Goal: Check status: Check status

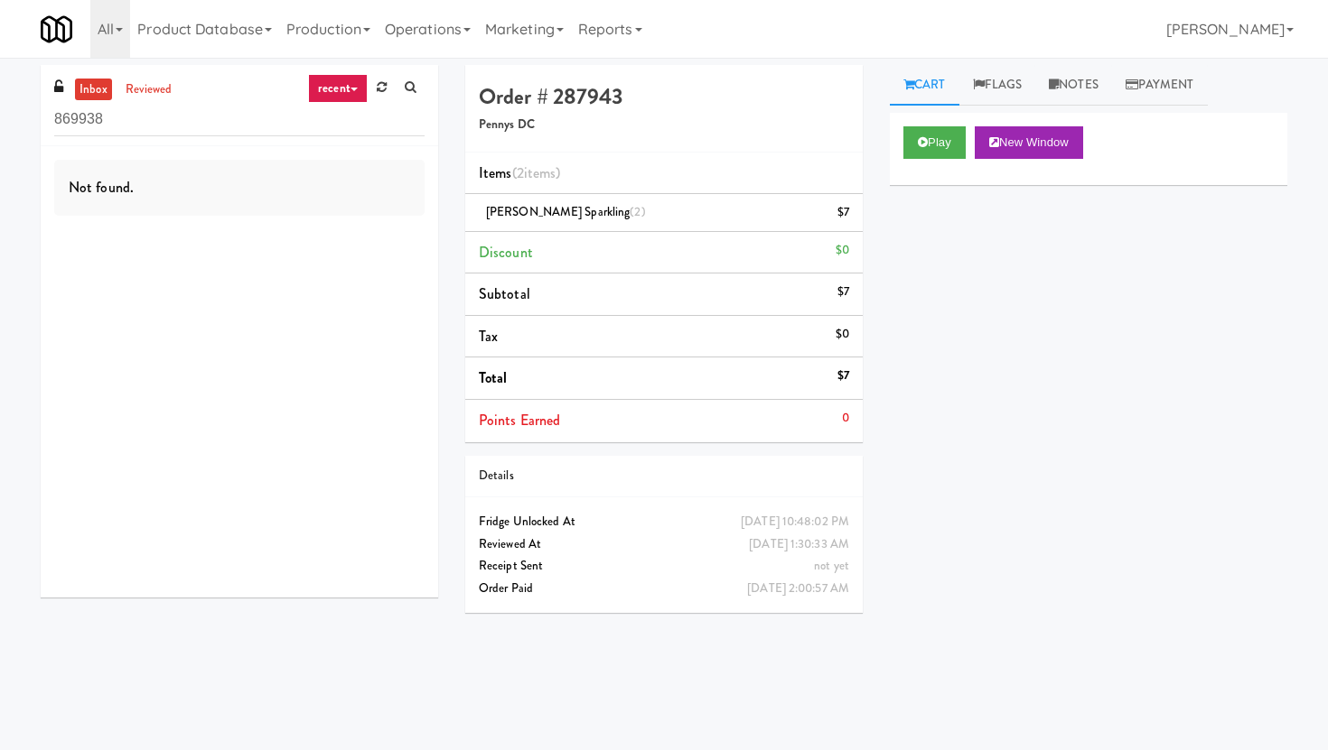
click at [296, 124] on input "869938" at bounding box center [239, 119] width 370 height 33
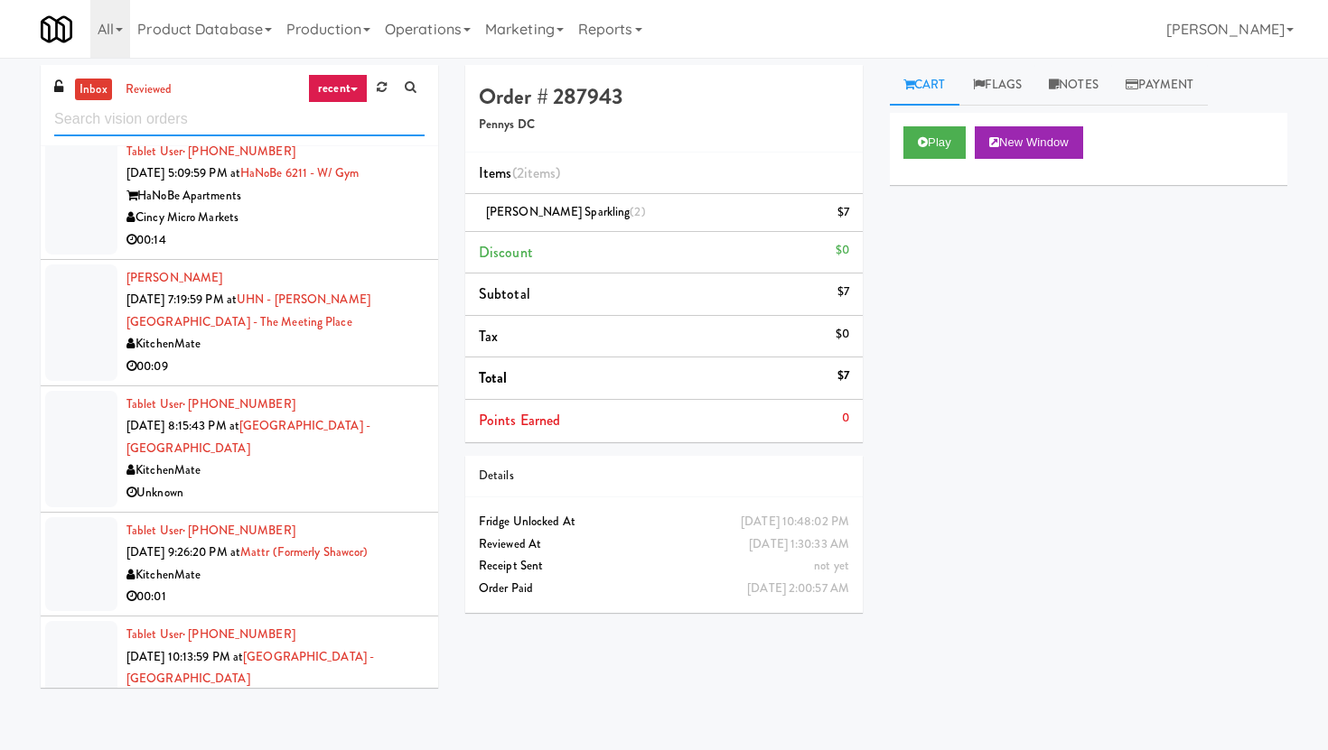
scroll to position [625, 0]
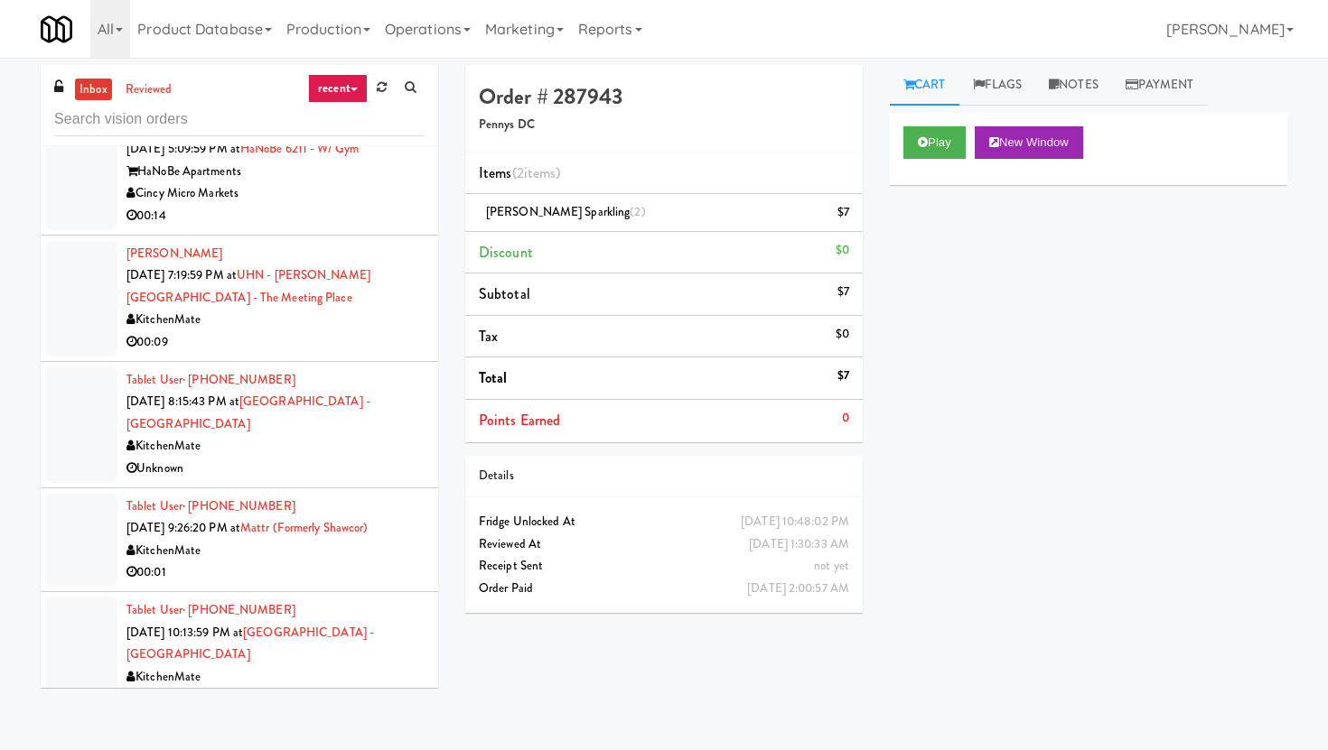
click at [382, 517] on div "Tablet User · (613) 762-9696 [DATE] 9:26:20 PM at Mattr (formerly Shawcor) Kitc…" at bounding box center [275, 540] width 298 height 89
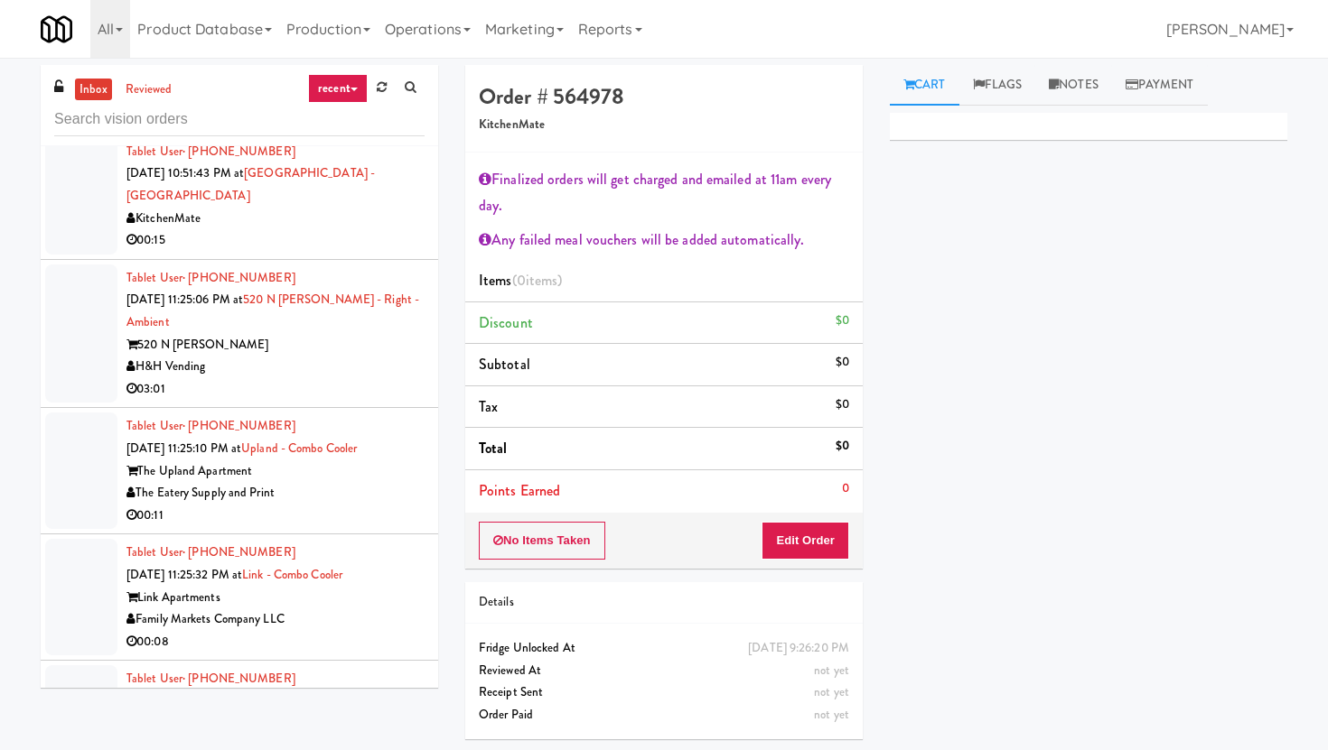
scroll to position [1375, 0]
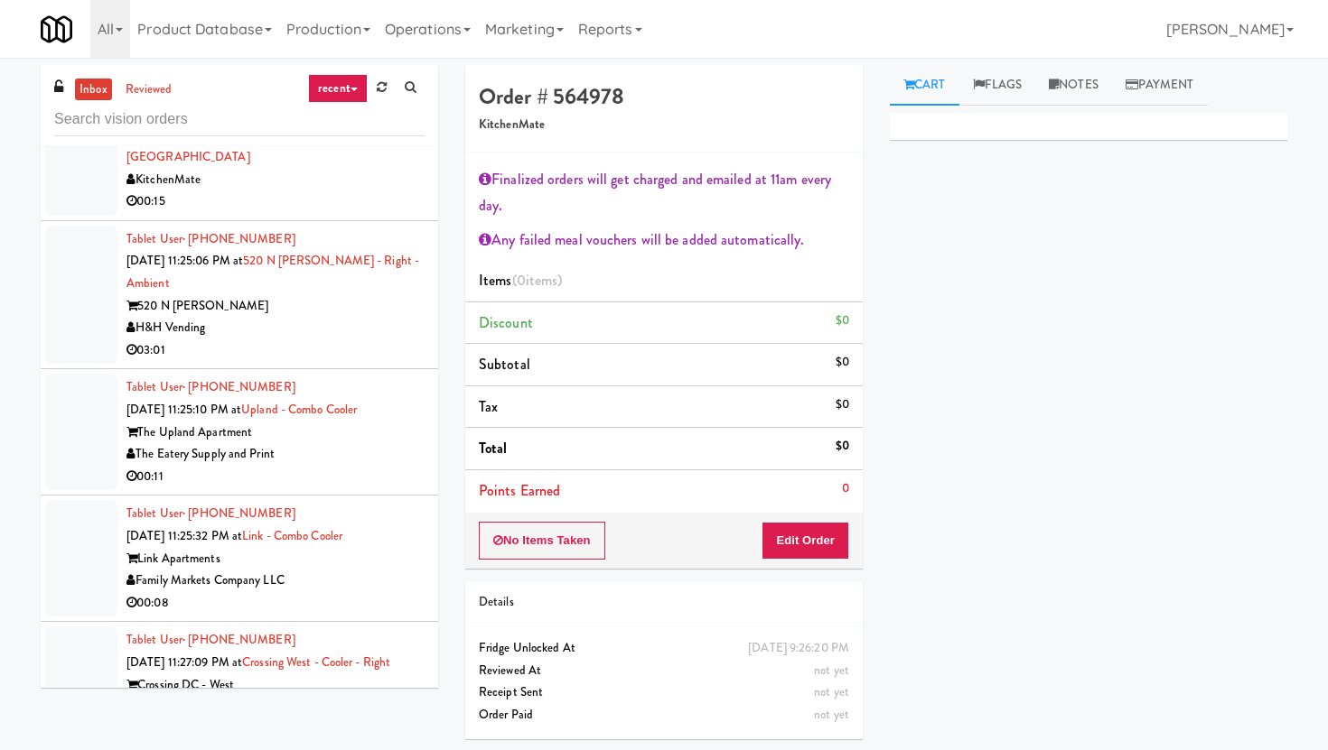
click at [358, 473] on div "00:11" at bounding box center [275, 477] width 298 height 23
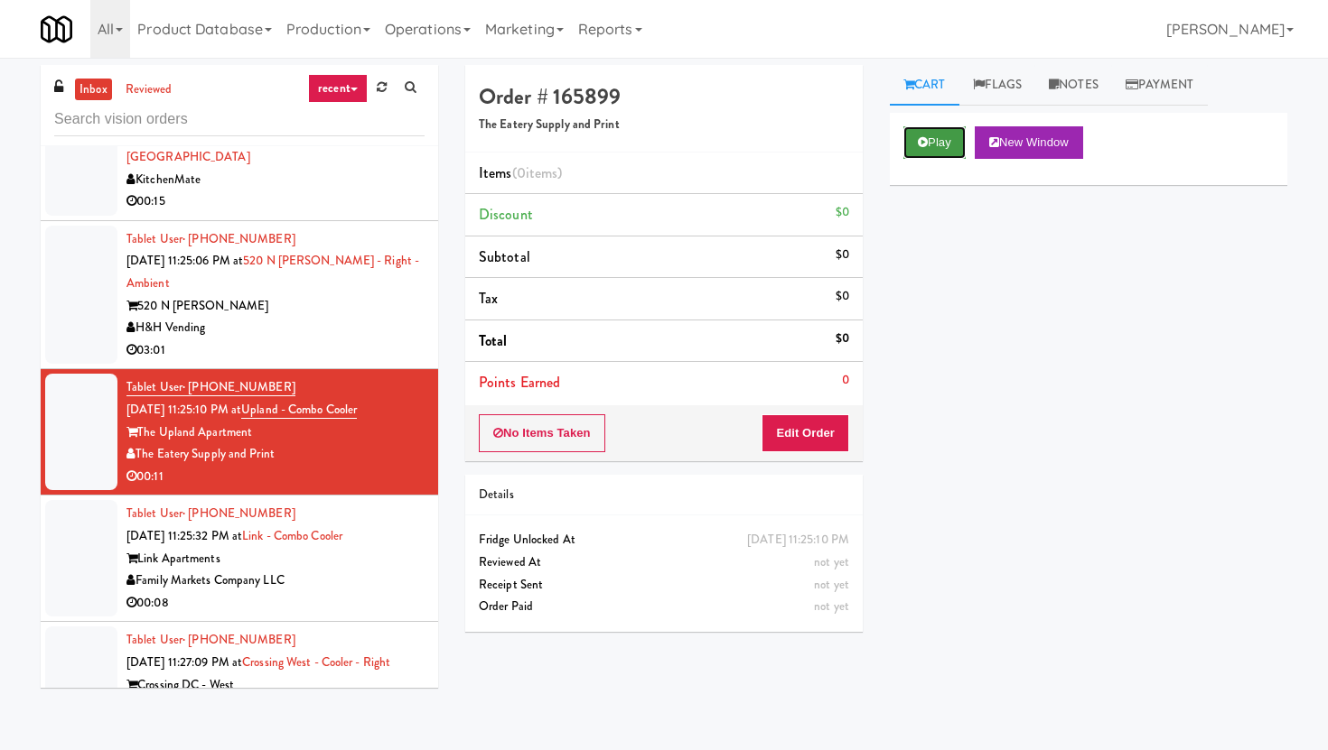
click at [927, 149] on button "Play" at bounding box center [934, 142] width 62 height 33
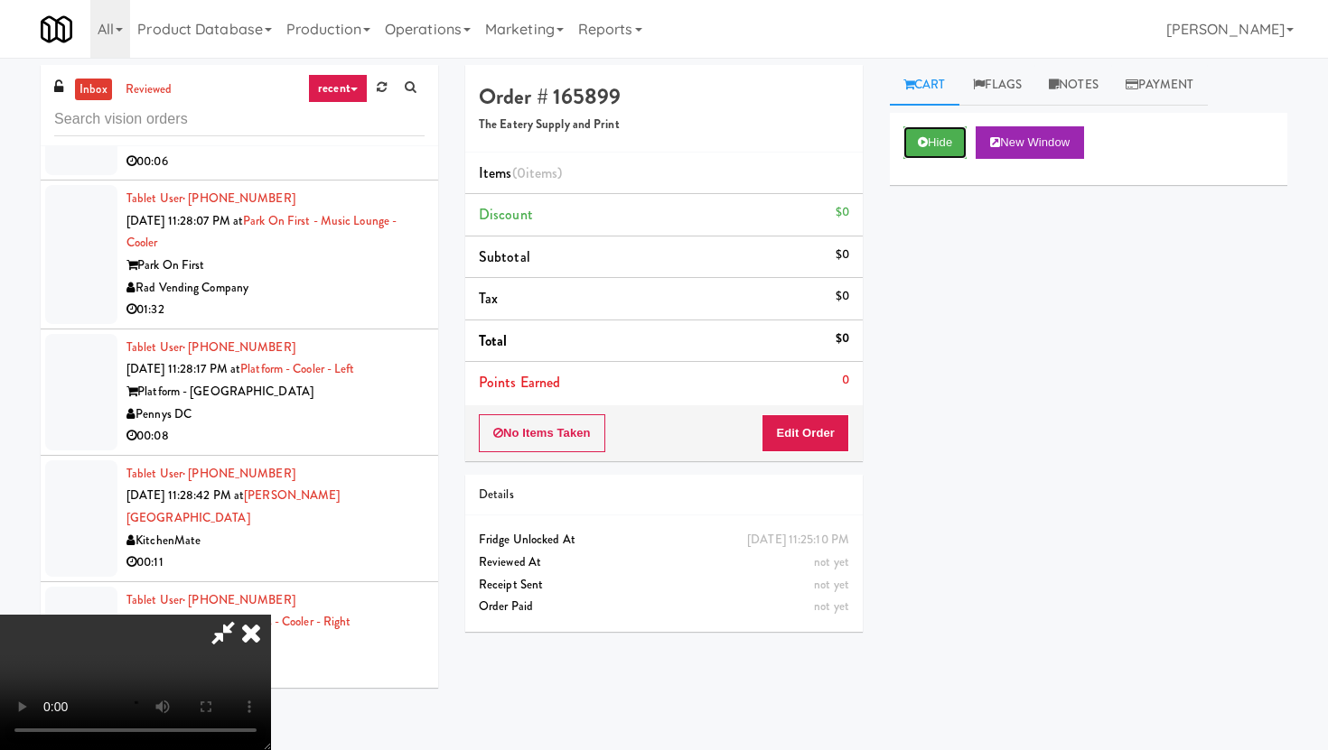
scroll to position [1952, 0]
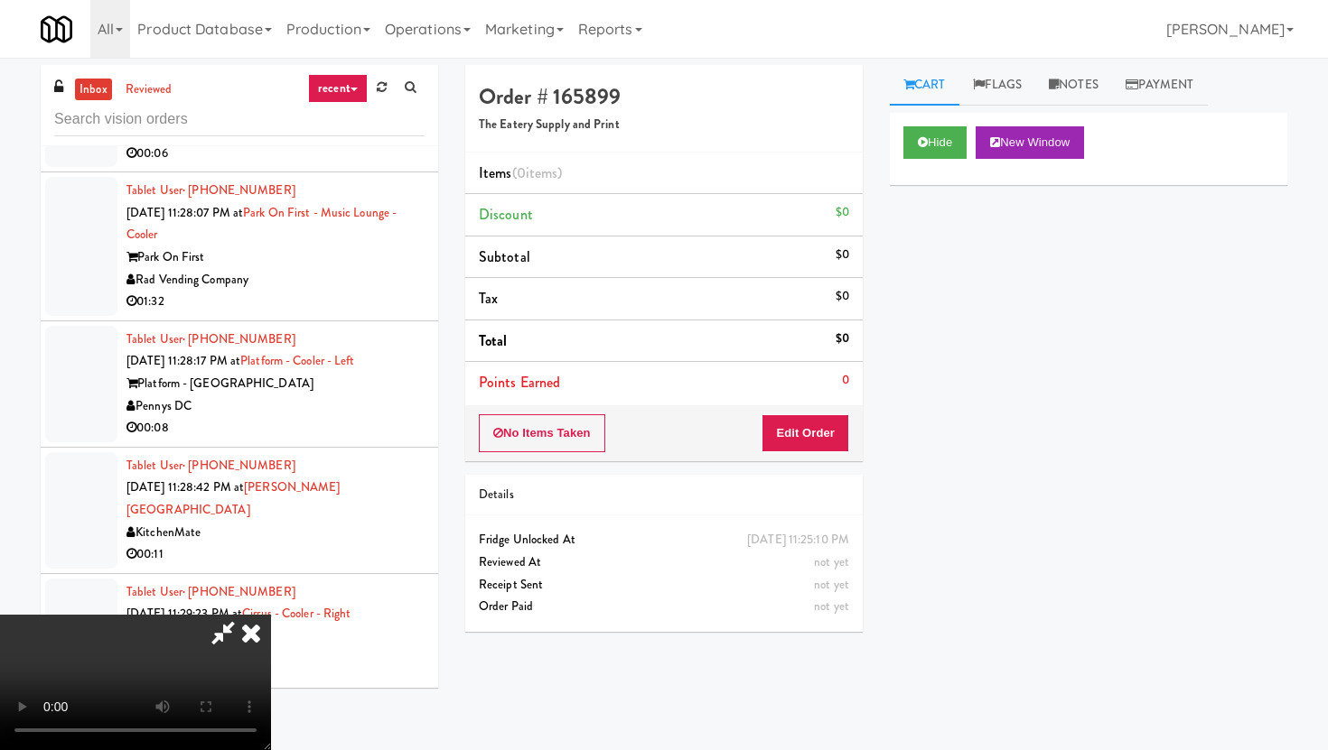
click at [378, 405] on div "Pennys DC" at bounding box center [275, 407] width 298 height 23
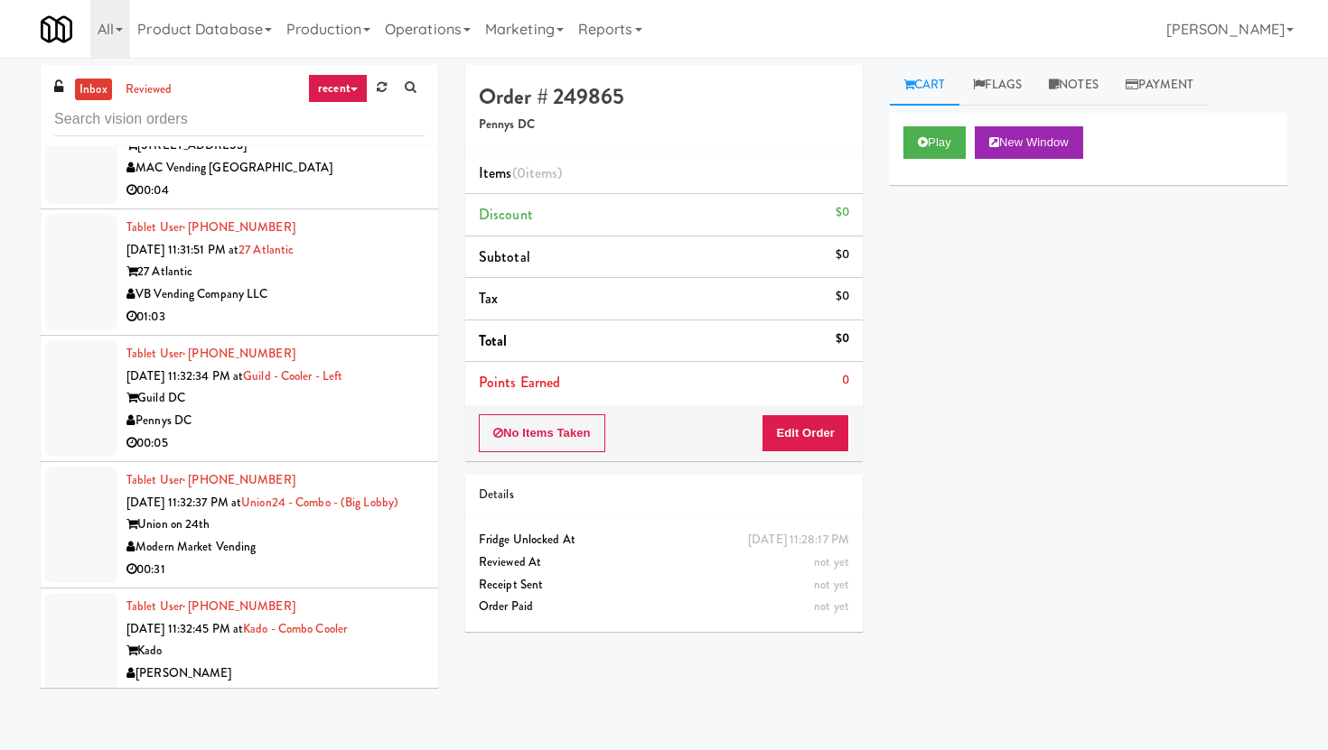
scroll to position [2974, 0]
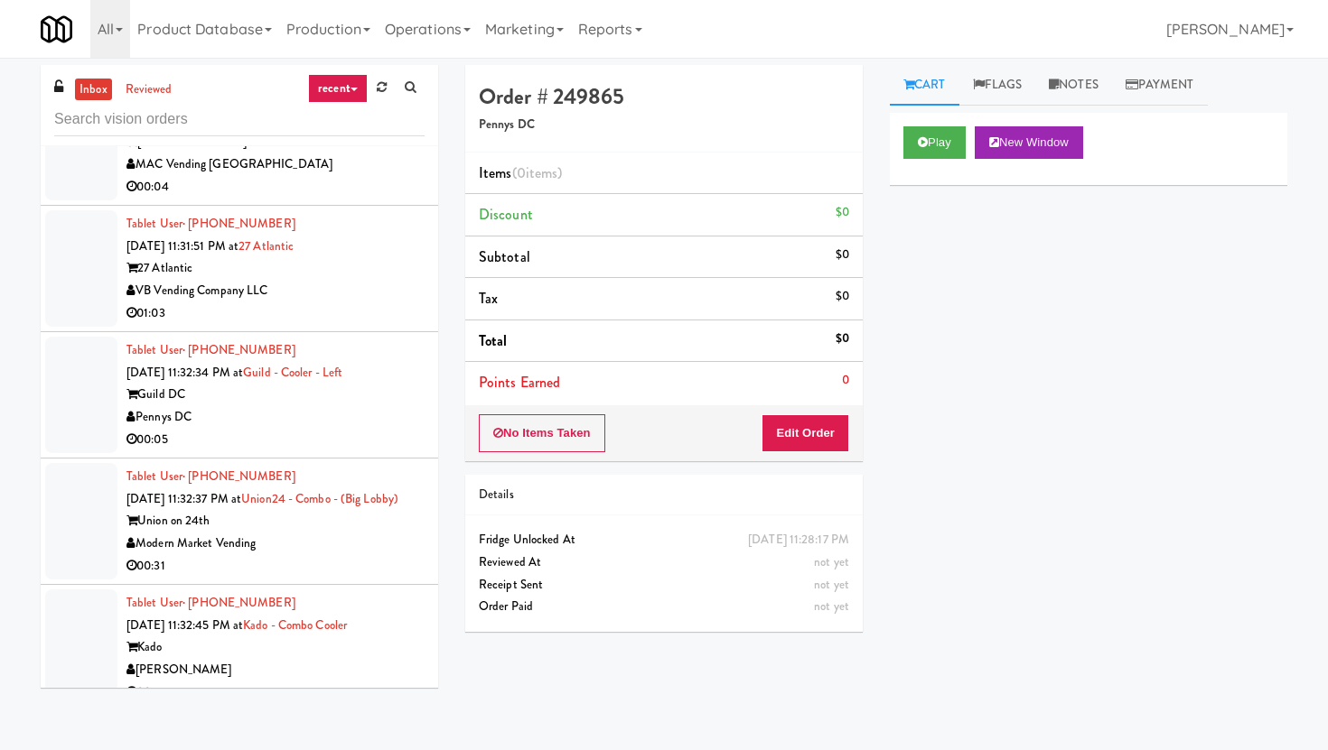
click at [378, 406] on div "Pennys DC" at bounding box center [275, 417] width 298 height 23
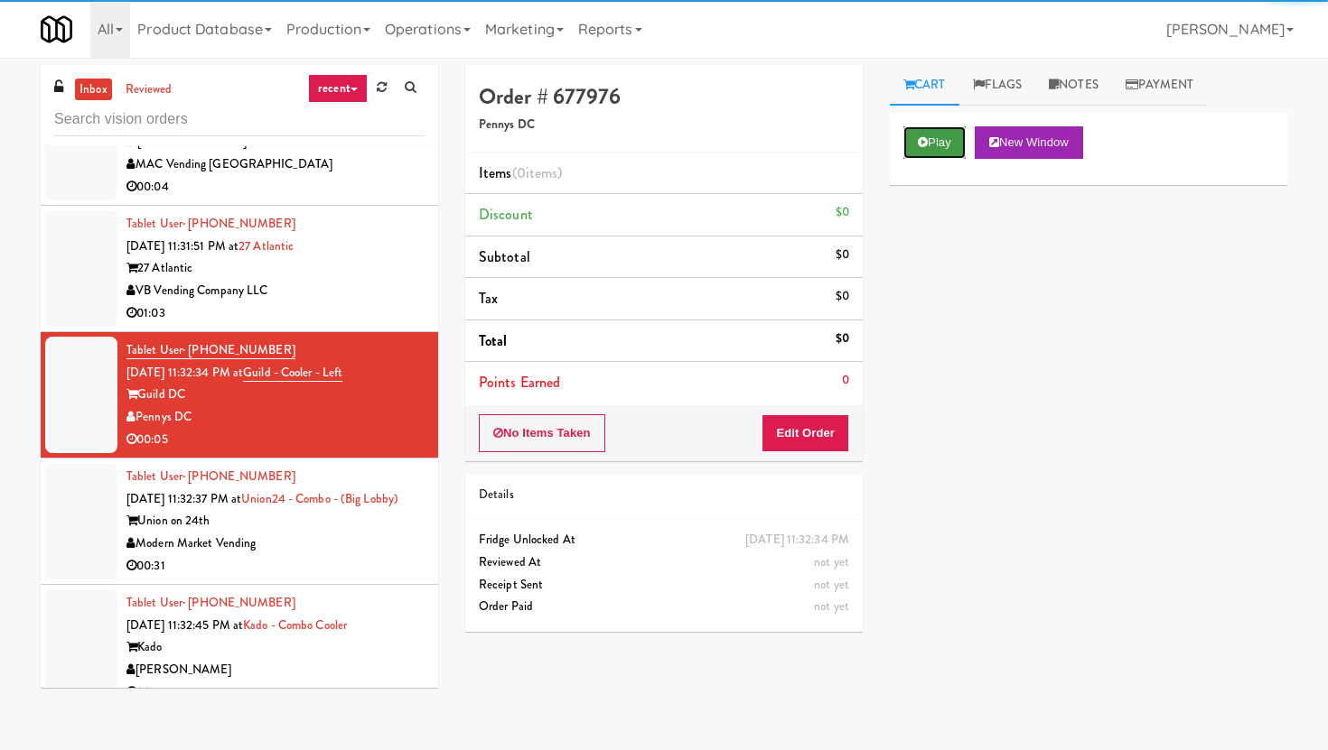
click at [949, 143] on button "Play" at bounding box center [934, 142] width 62 height 33
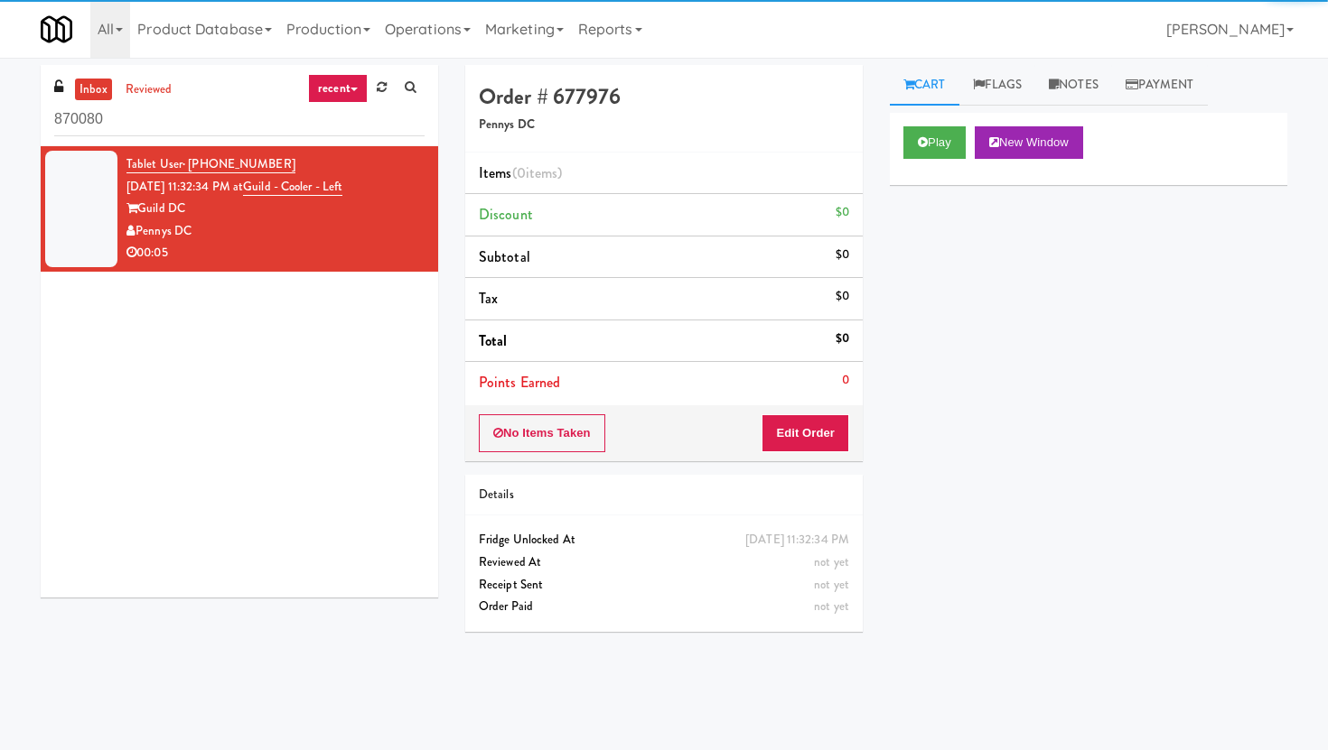
click at [151, 124] on input "870080" at bounding box center [239, 119] width 370 height 33
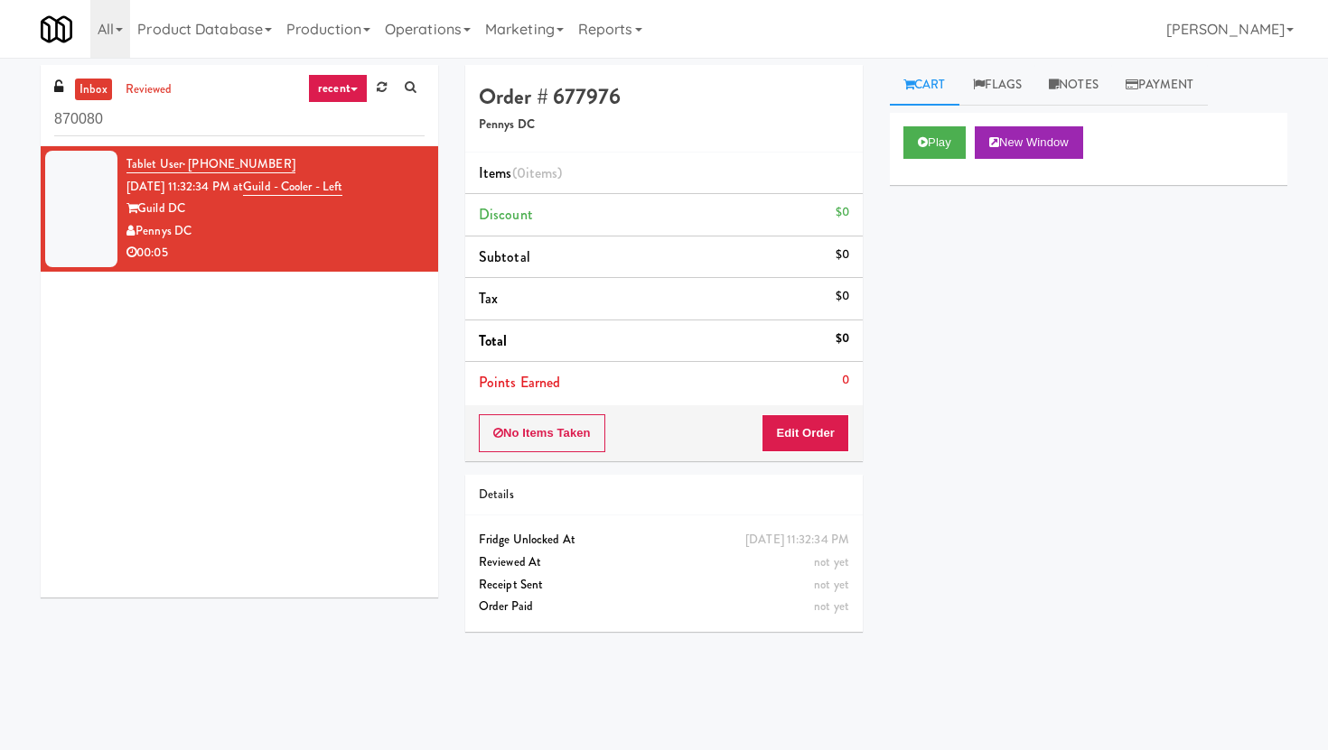
click at [151, 124] on input "870080" at bounding box center [239, 119] width 370 height 33
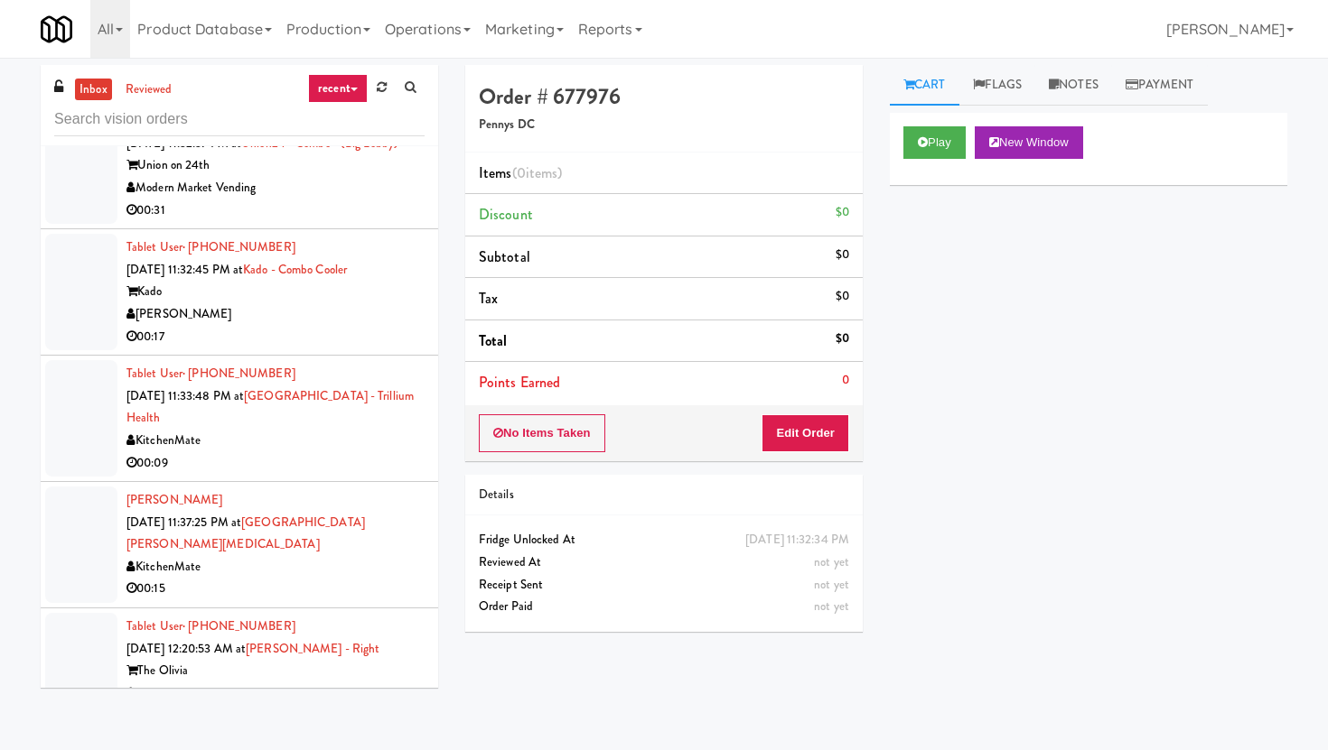
scroll to position [3229, 0]
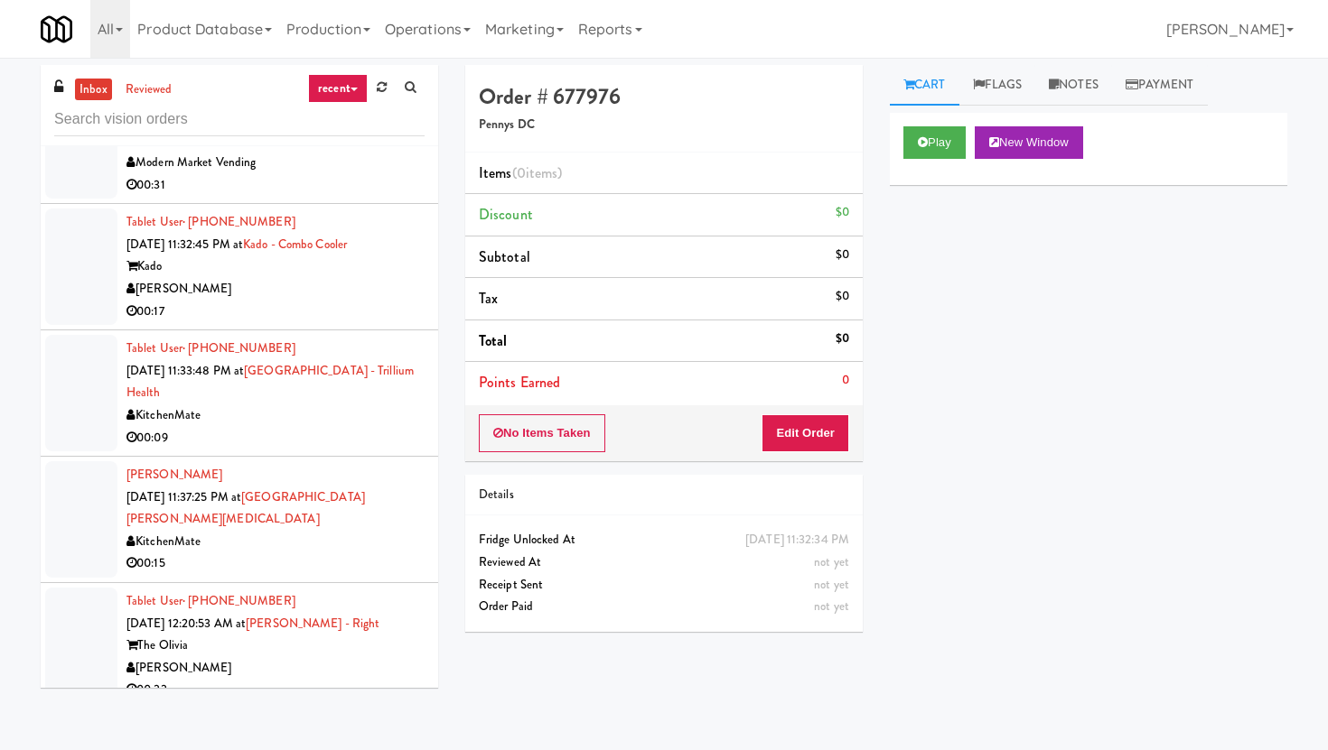
click at [254, 427] on div "00:09" at bounding box center [275, 438] width 298 height 23
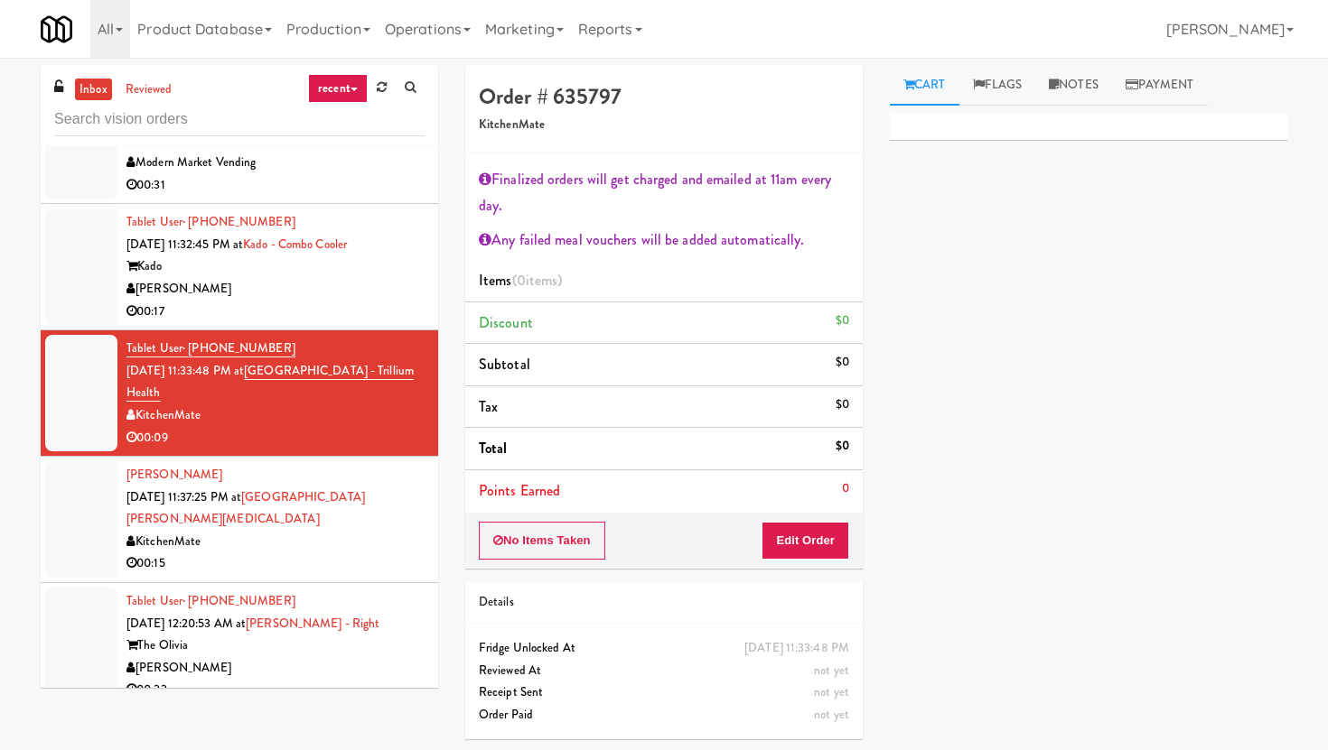
click at [287, 553] on div "00:15" at bounding box center [275, 564] width 298 height 23
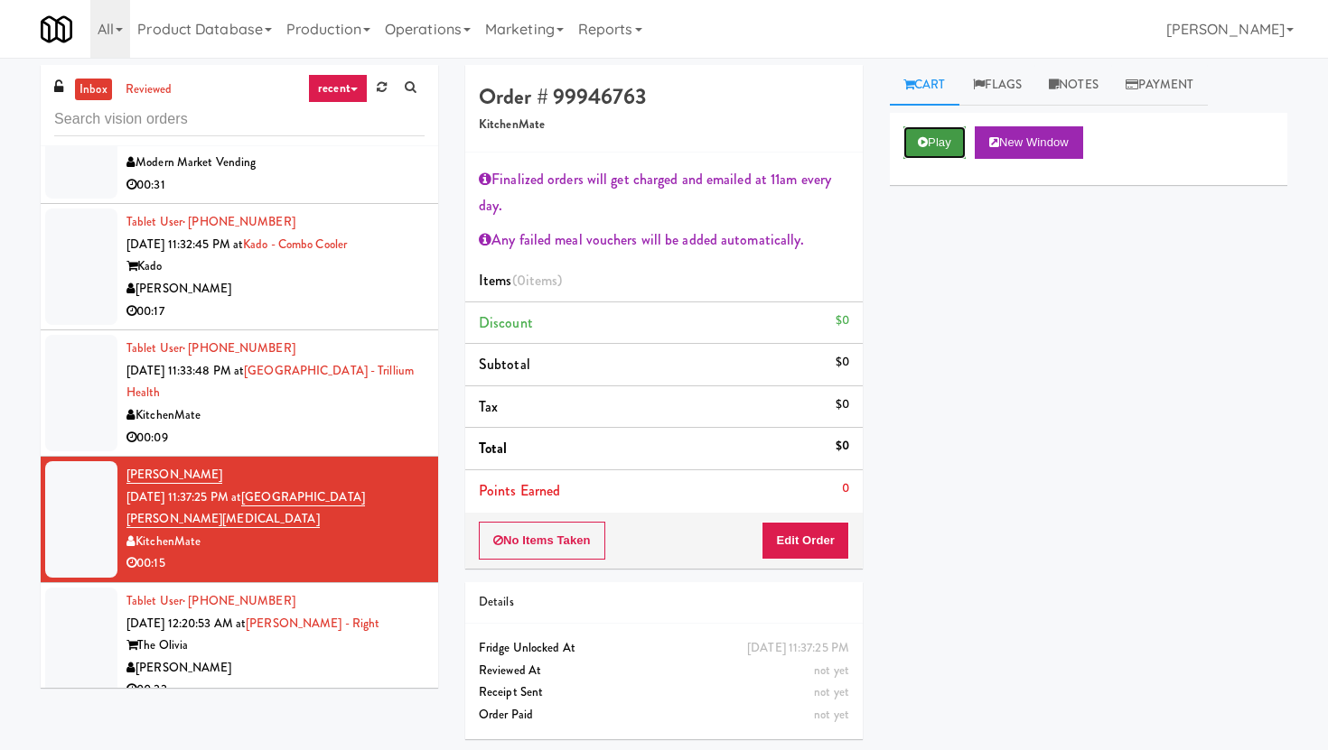
click at [915, 144] on button "Play" at bounding box center [934, 142] width 62 height 33
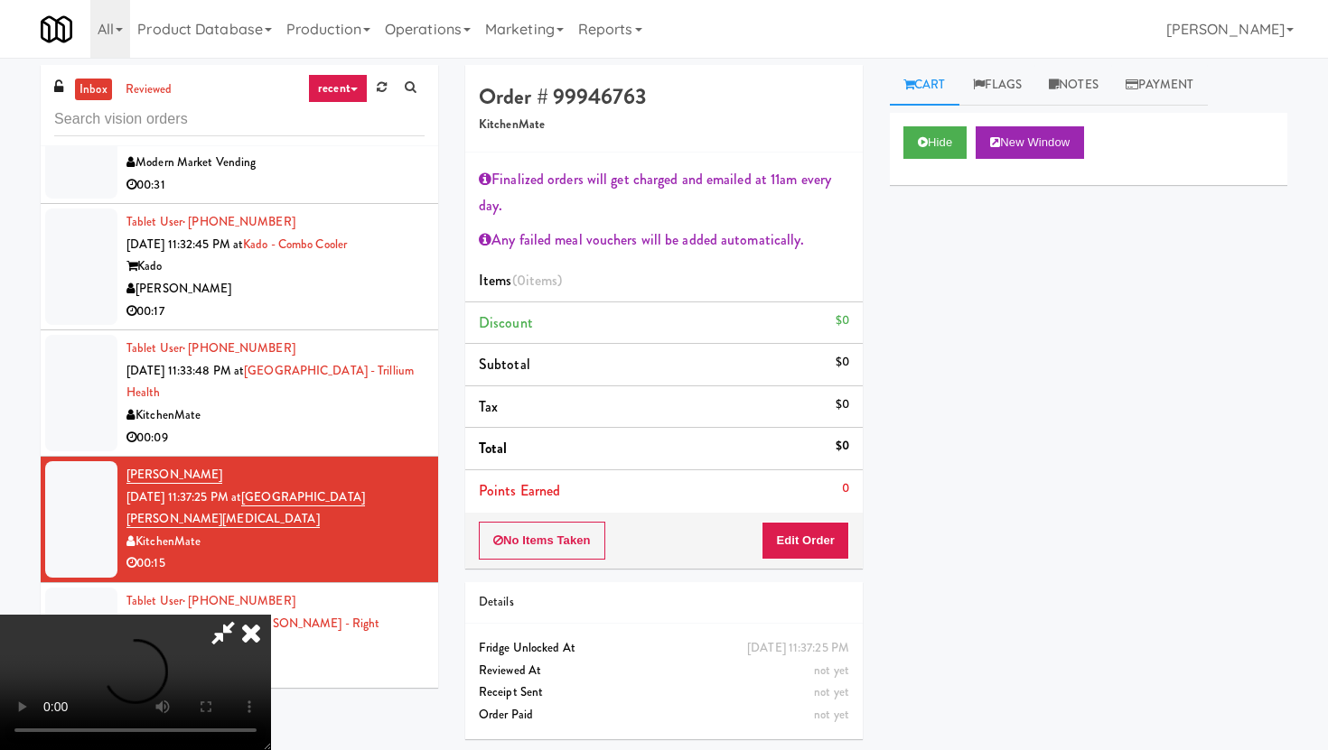
click at [1244, 358] on div "Hide New Window Primary Flag Clear Flag if unable to determine what was taken o…" at bounding box center [1088, 451] width 397 height 677
click at [244, 120] on input "text" at bounding box center [239, 119] width 370 height 33
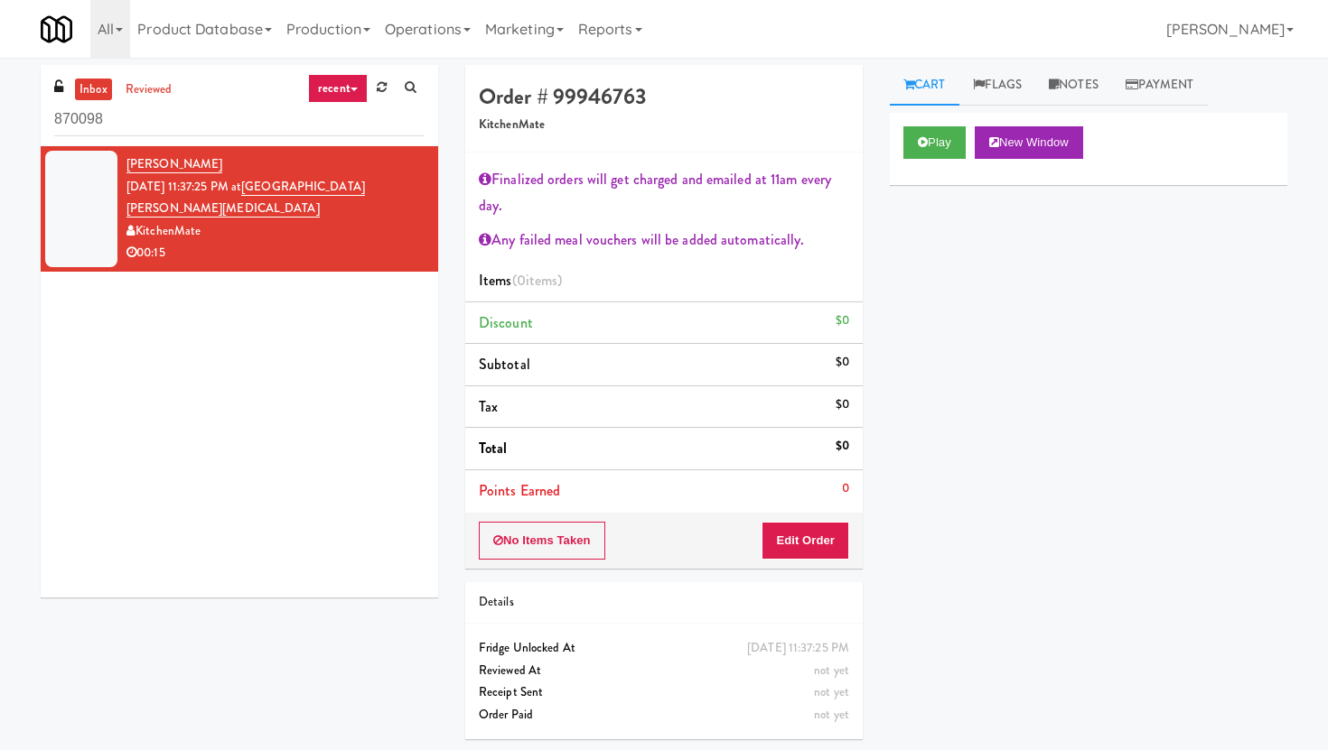
click at [245, 129] on input "870098" at bounding box center [239, 119] width 370 height 33
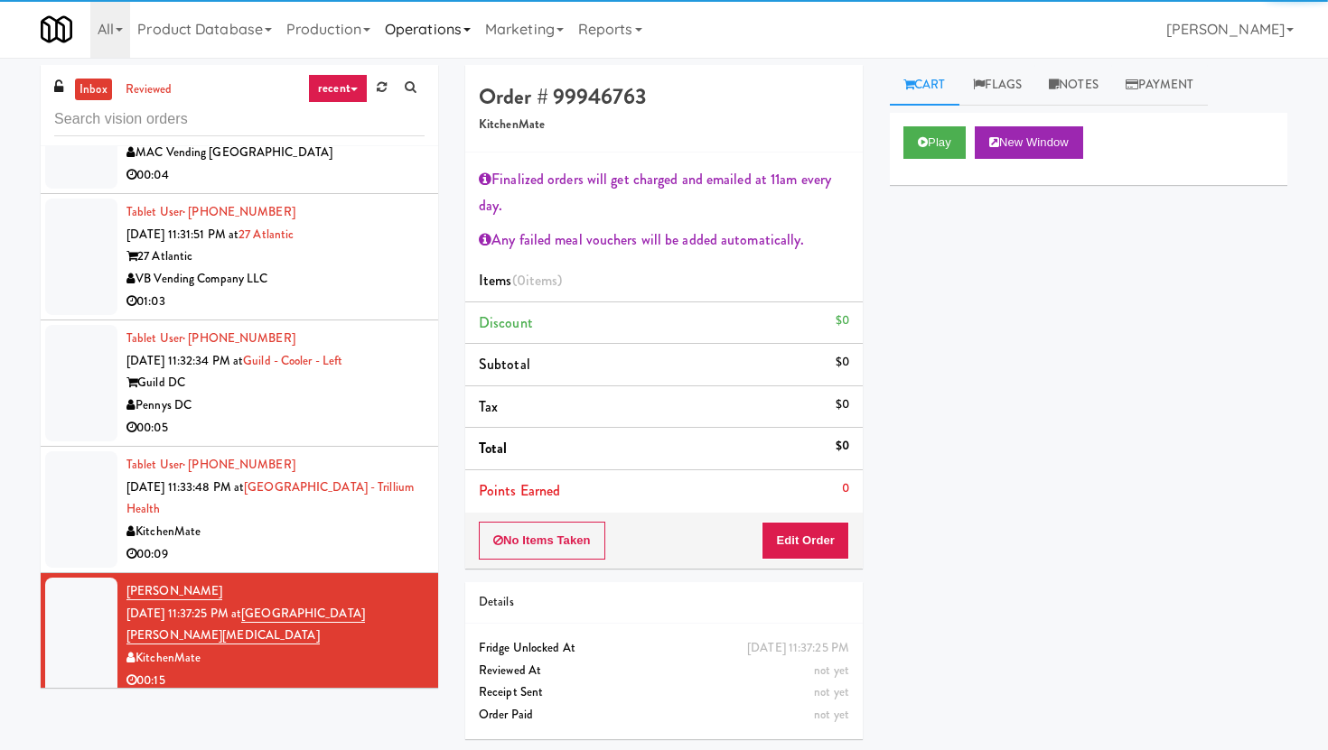
scroll to position [3191, 0]
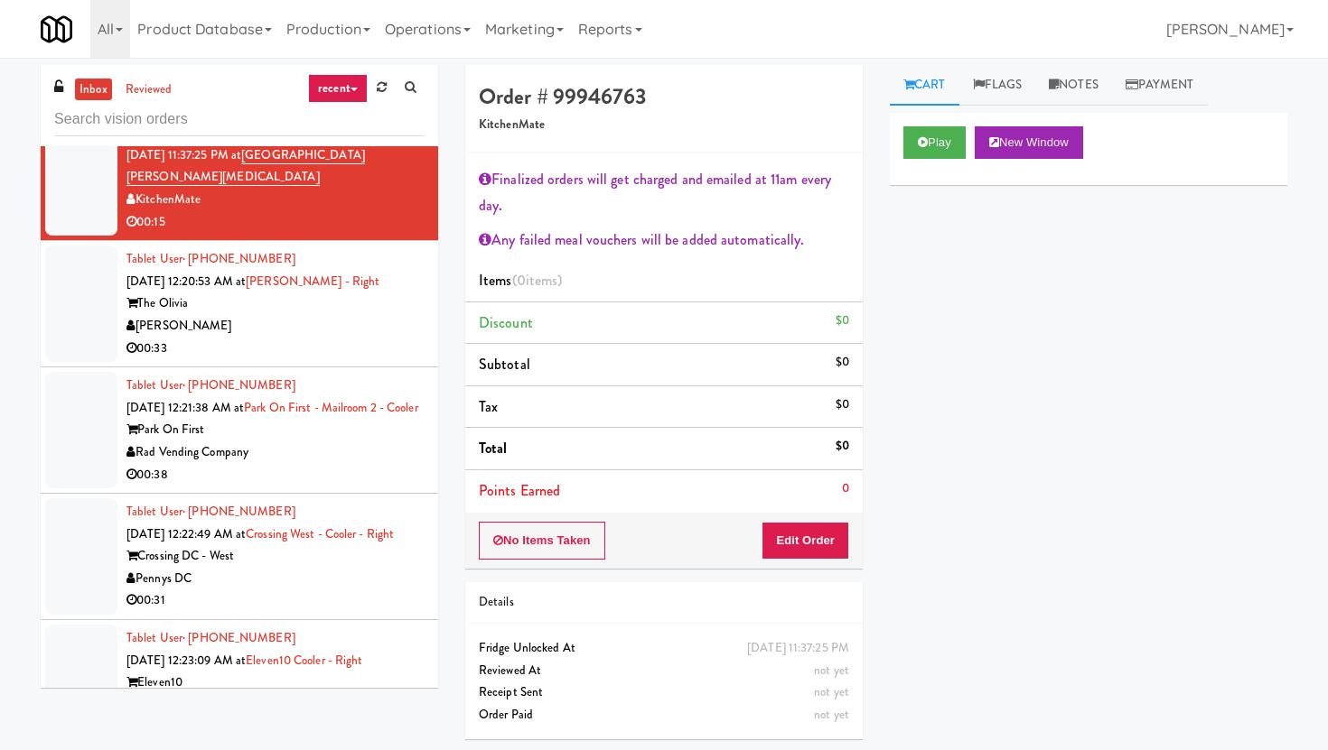
click at [256, 338] on div "00:33" at bounding box center [275, 349] width 298 height 23
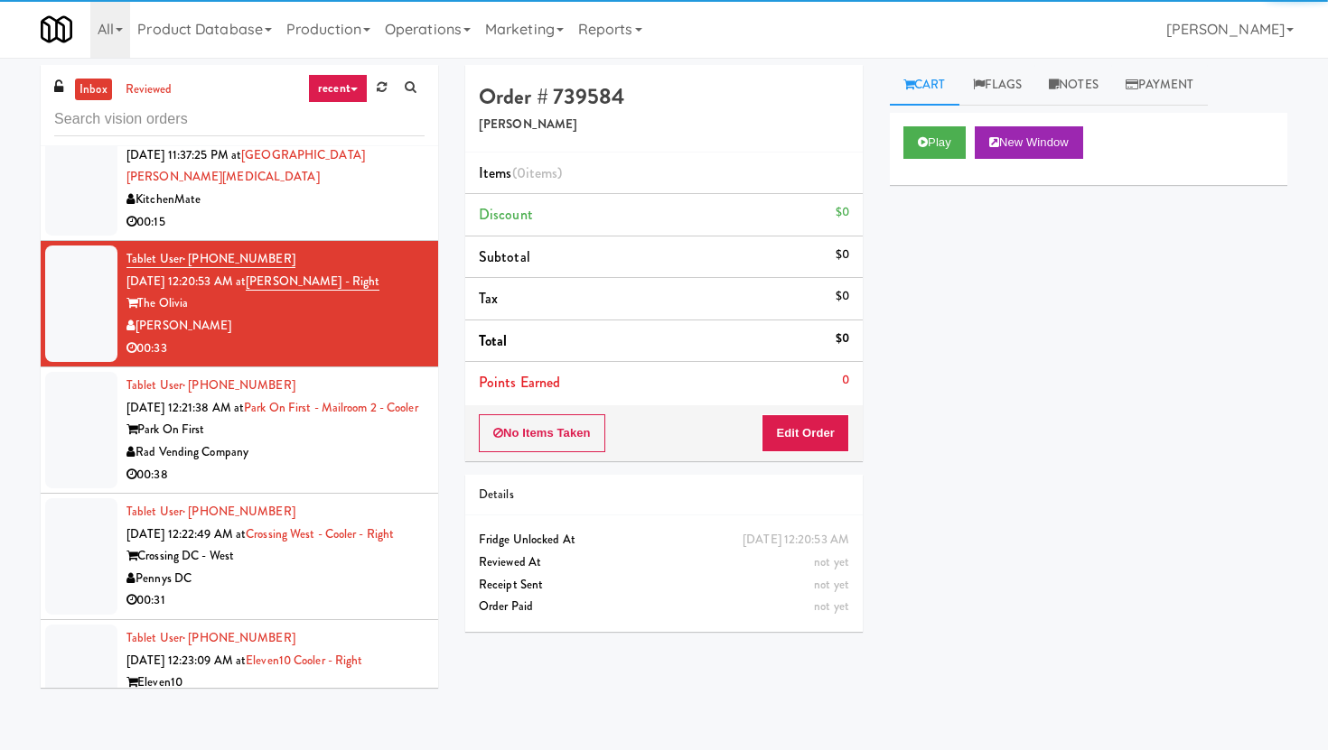
click at [338, 466] on div "00:38" at bounding box center [275, 475] width 298 height 23
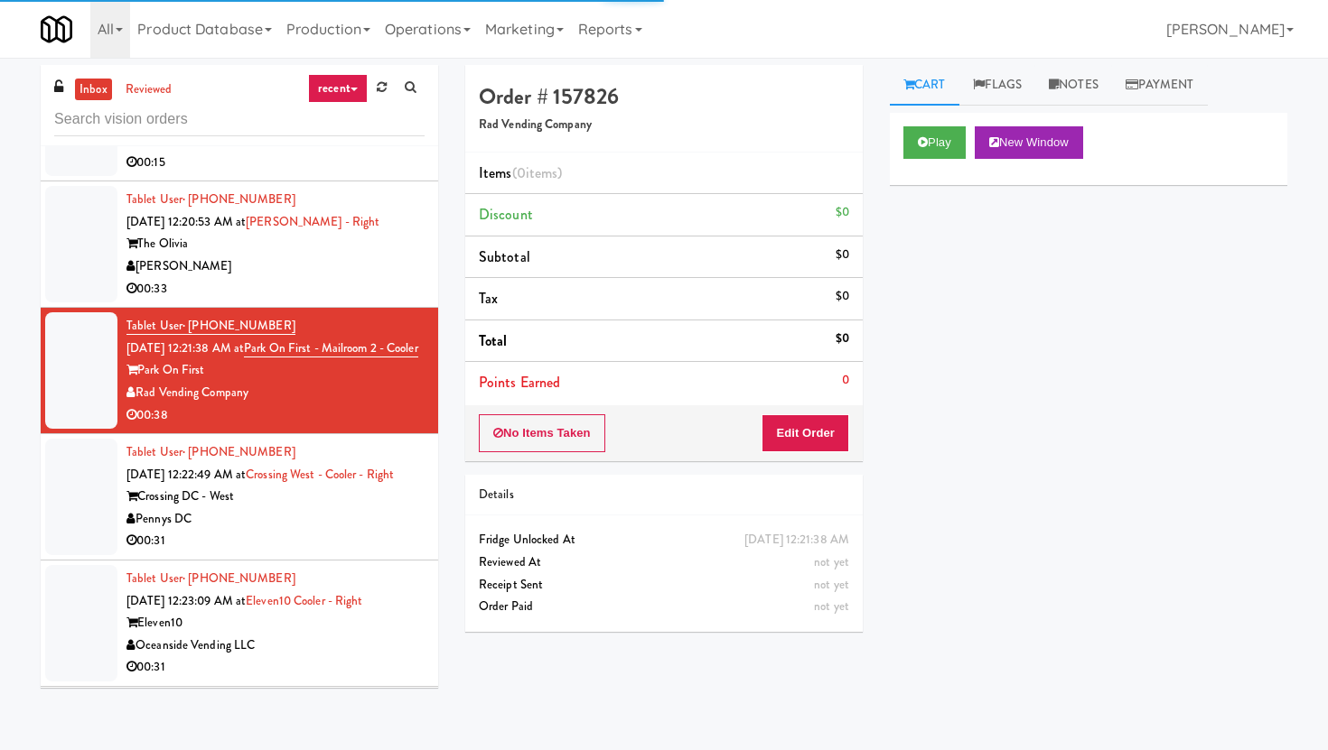
scroll to position [3253, 0]
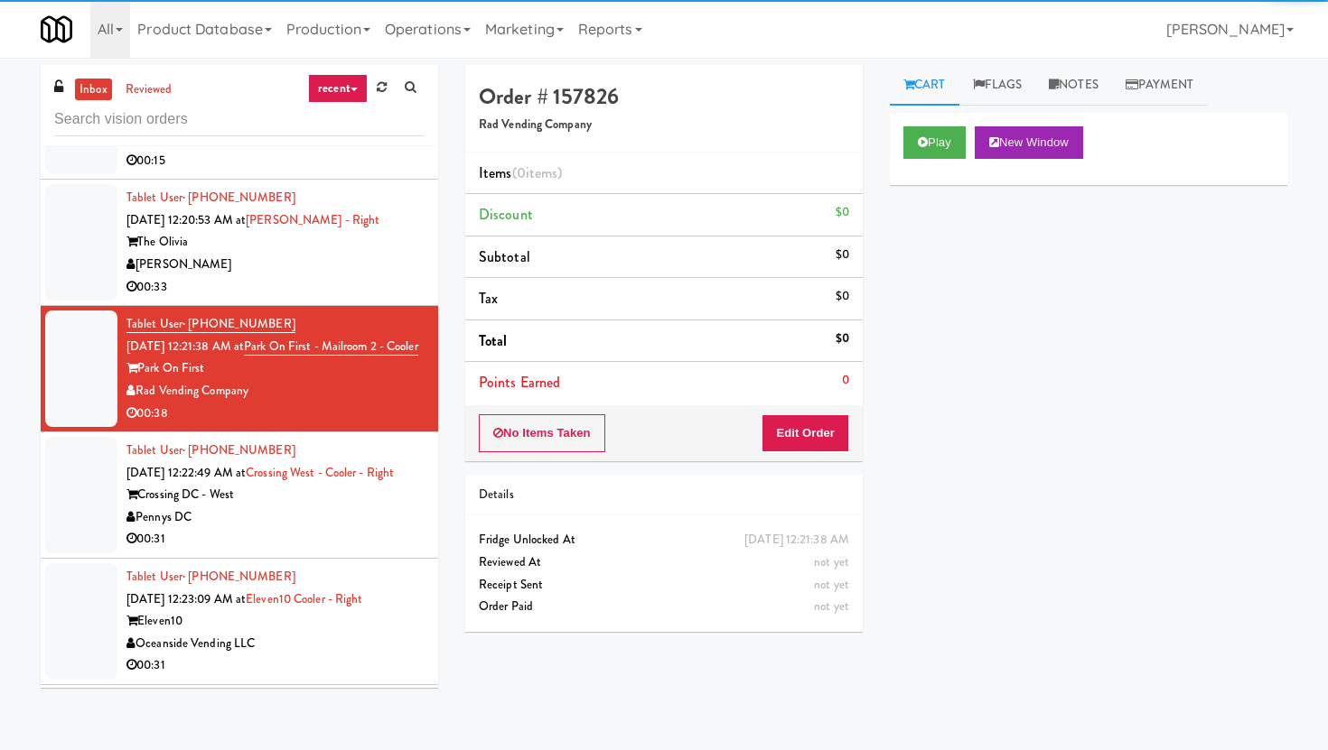
click at [337, 525] on div "Pennys DC" at bounding box center [275, 518] width 298 height 23
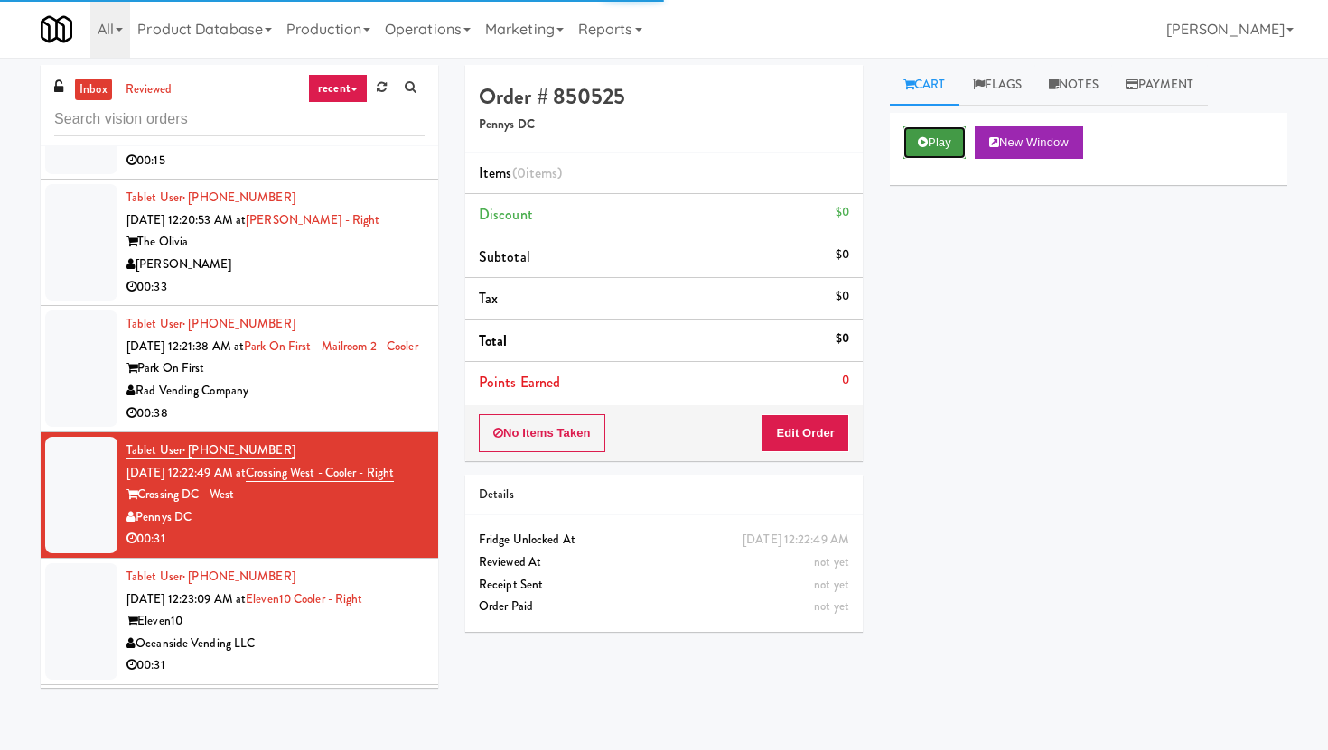
click at [946, 145] on button "Play" at bounding box center [934, 142] width 62 height 33
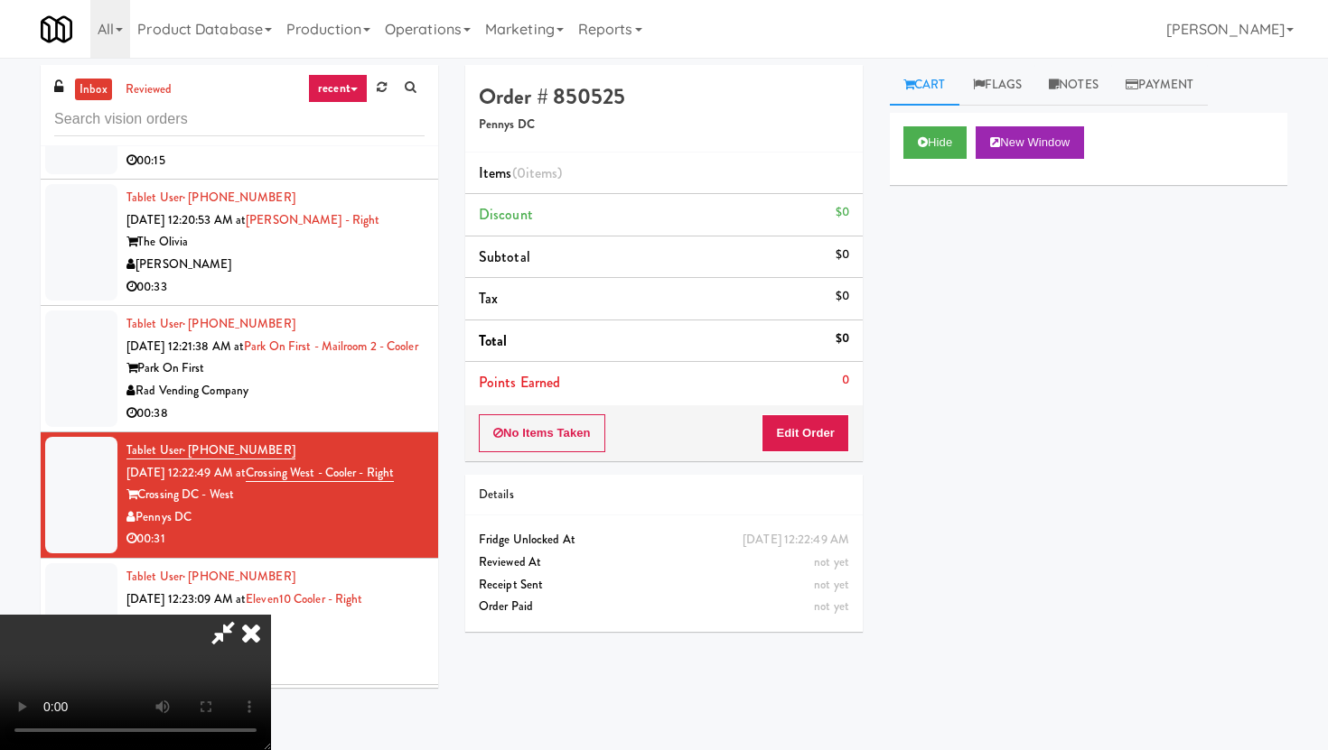
click at [972, 281] on div "Hide New Window Primary Flag Clear Flag if unable to determine what was taken o…" at bounding box center [1088, 451] width 397 height 677
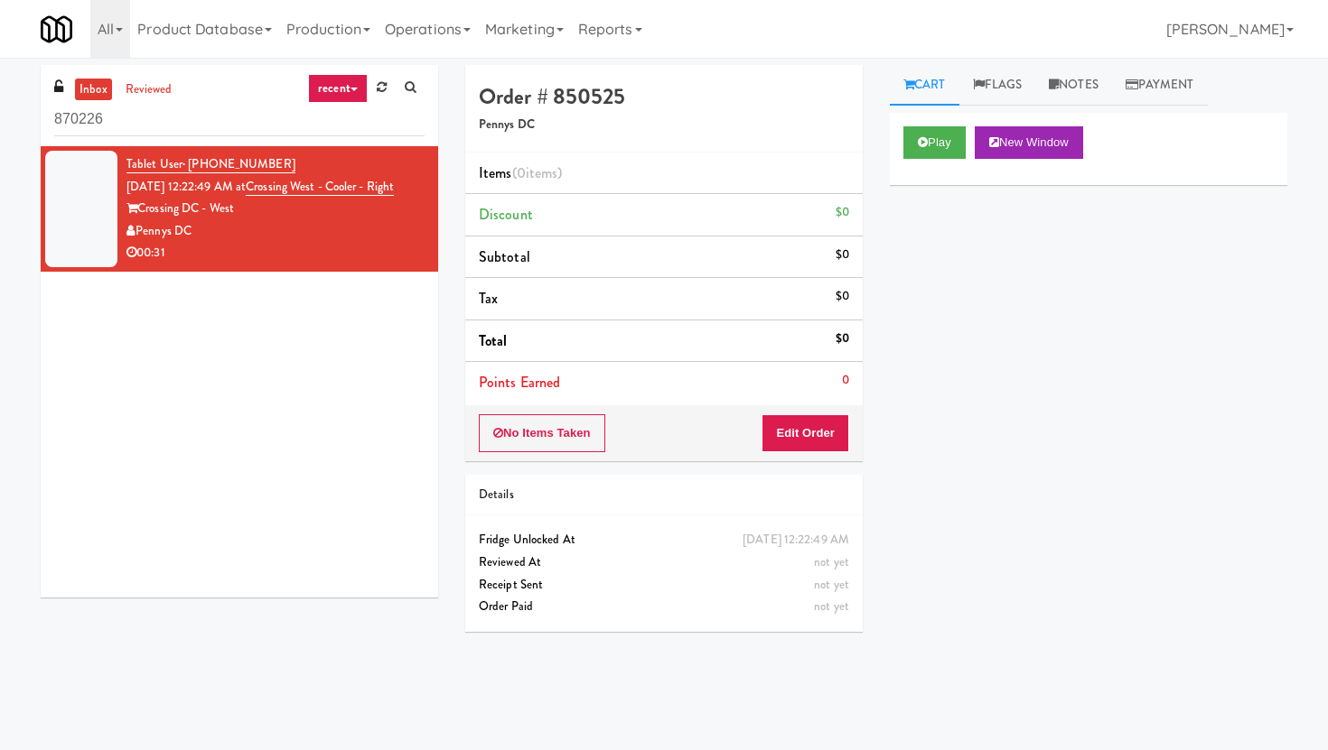
click at [193, 117] on input "870226" at bounding box center [239, 119] width 370 height 33
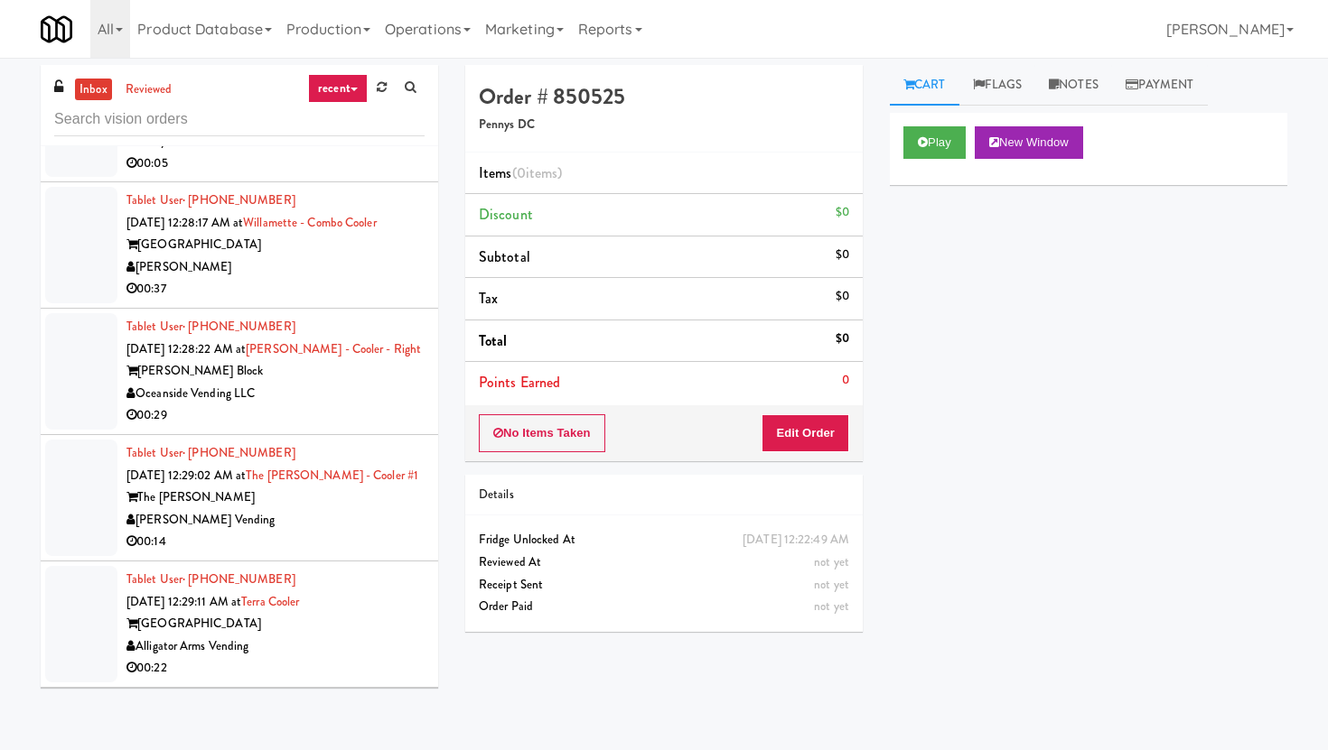
scroll to position [4318, 0]
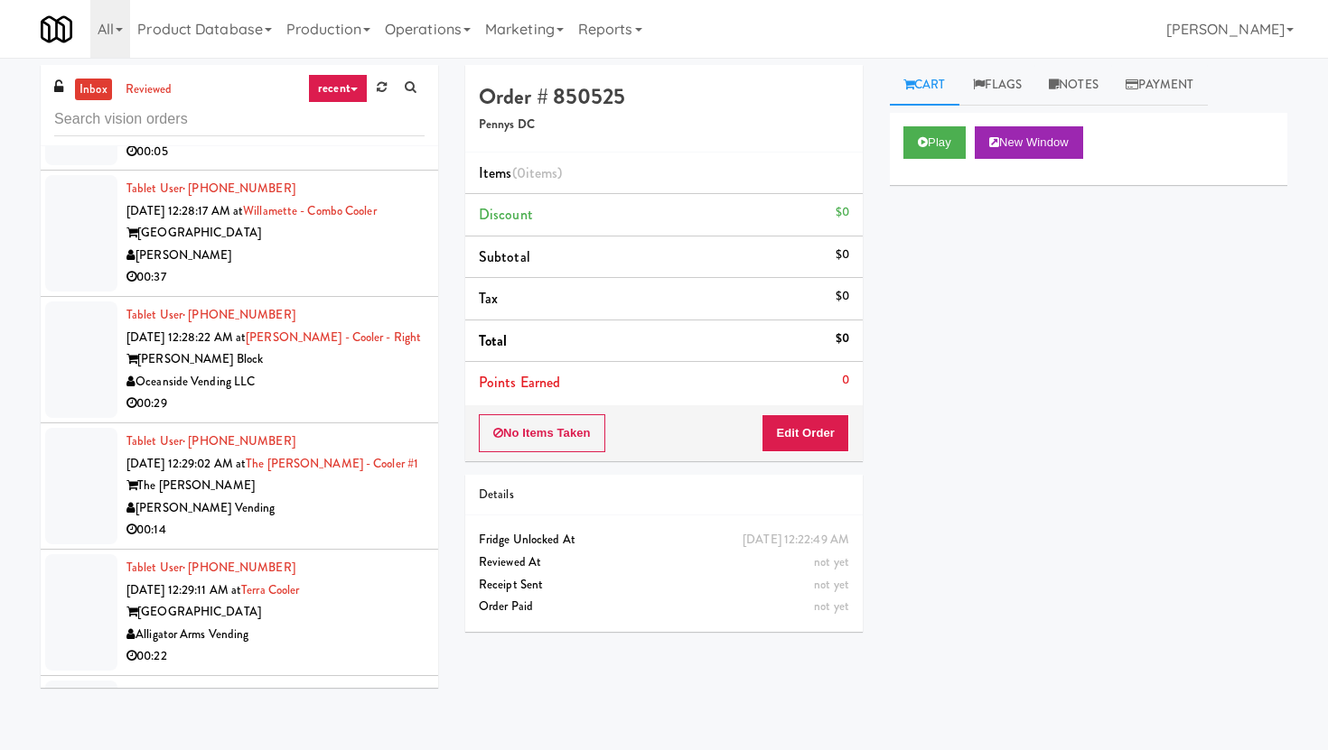
click at [185, 128] on input "text" at bounding box center [239, 119] width 370 height 33
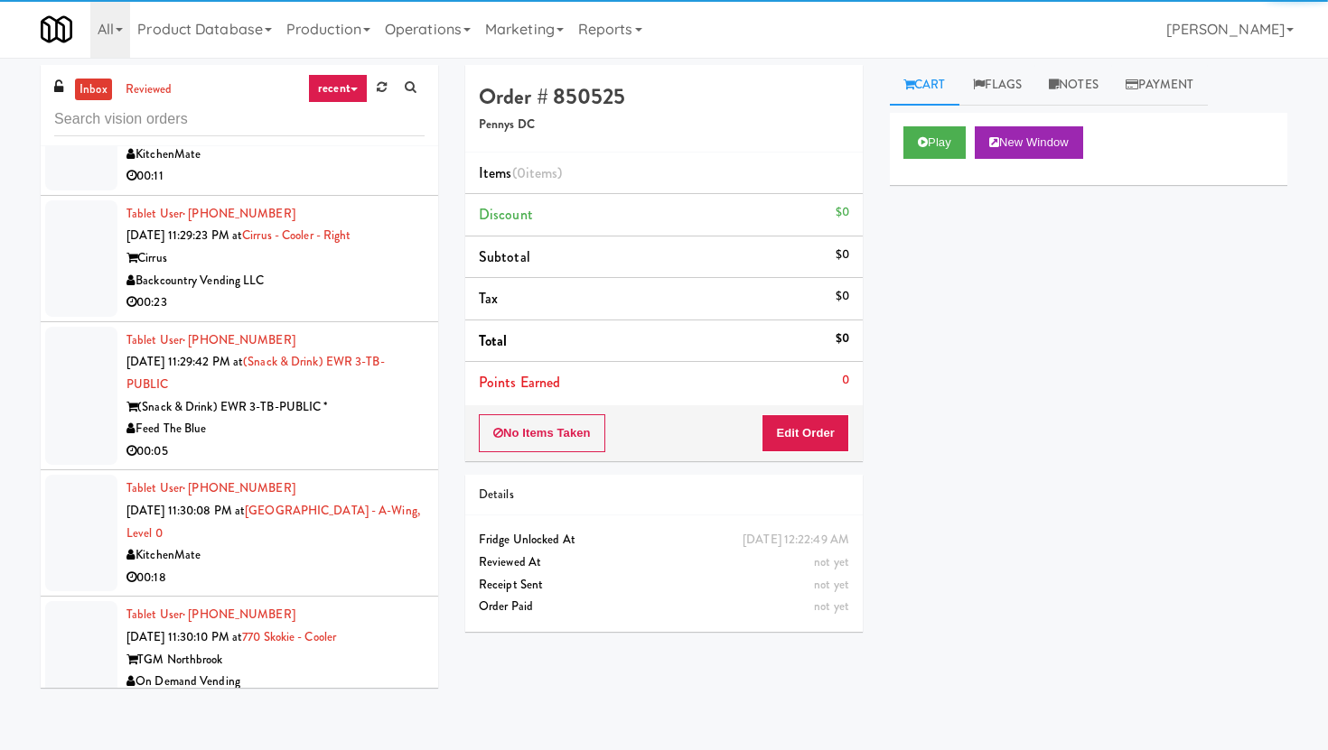
scroll to position [3593, 0]
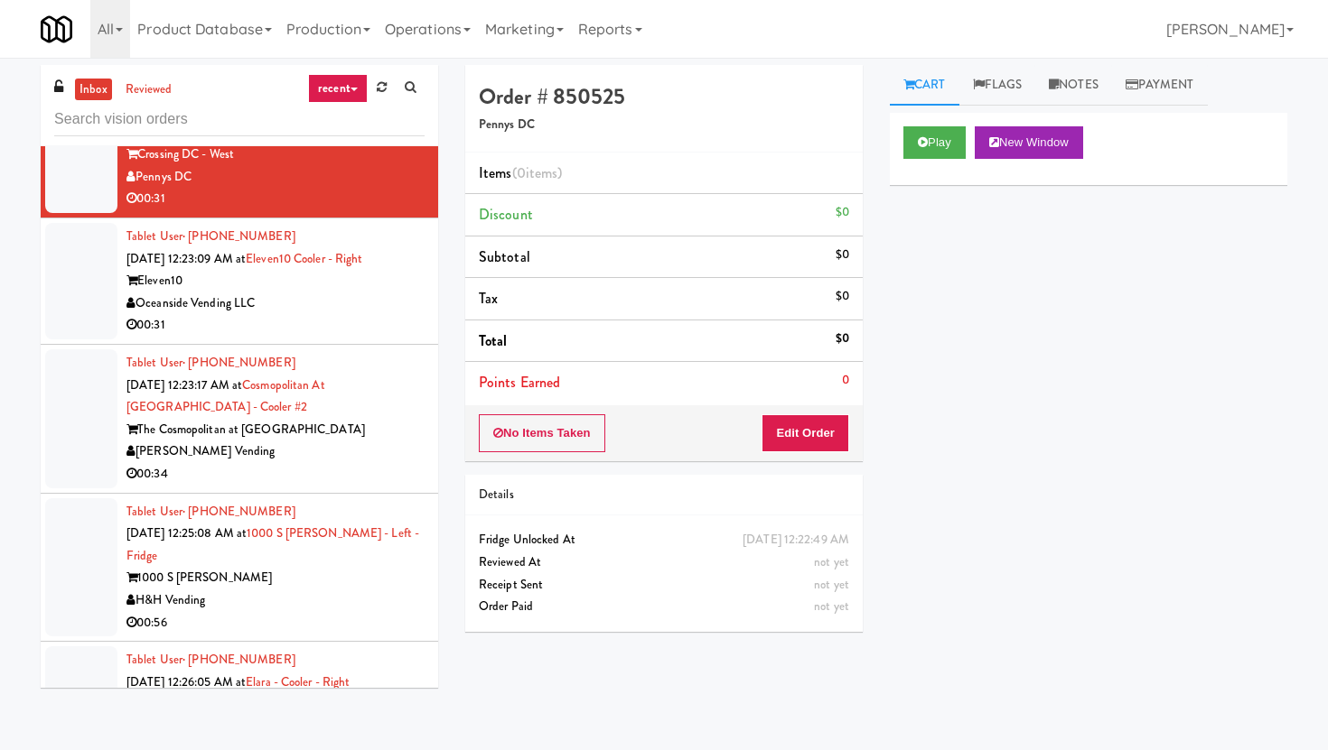
click at [342, 343] on li "Tablet User · (818) 621-1532 Aug 10, 2025 12:23:09 AM at Eleven10 Cooler - Righ…" at bounding box center [239, 282] width 397 height 126
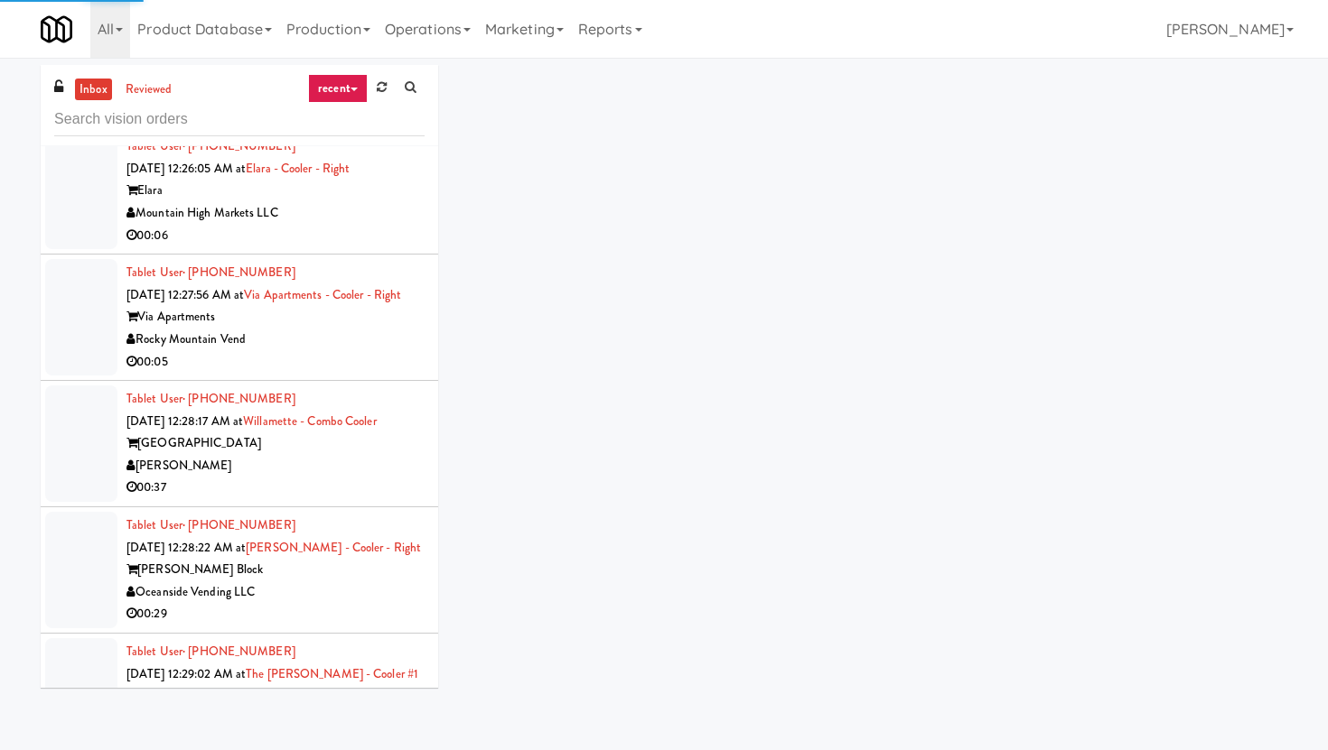
scroll to position [4114, 0]
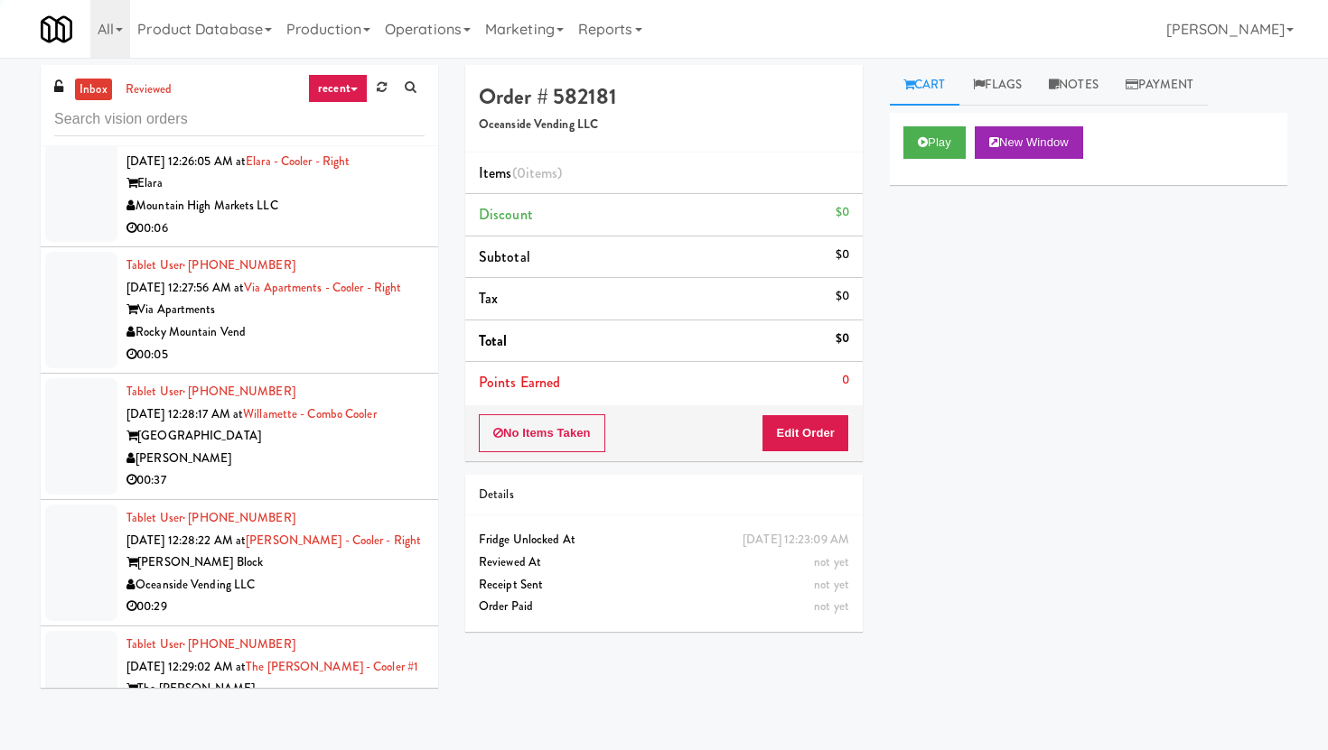
click at [342, 343] on div "Rocky Mountain Vend" at bounding box center [275, 332] width 298 height 23
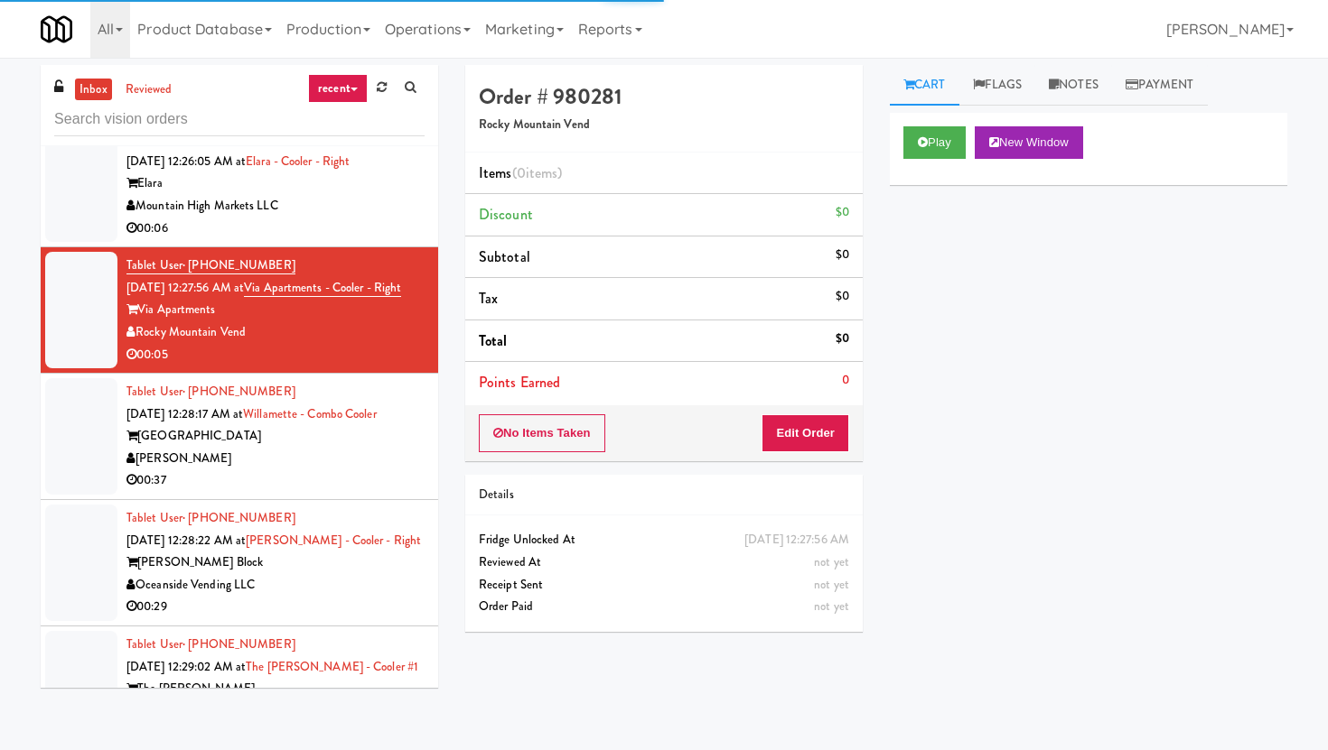
click at [894, 147] on div "Play New Window" at bounding box center [1088, 149] width 397 height 72
click at [945, 135] on button "Play" at bounding box center [934, 142] width 62 height 33
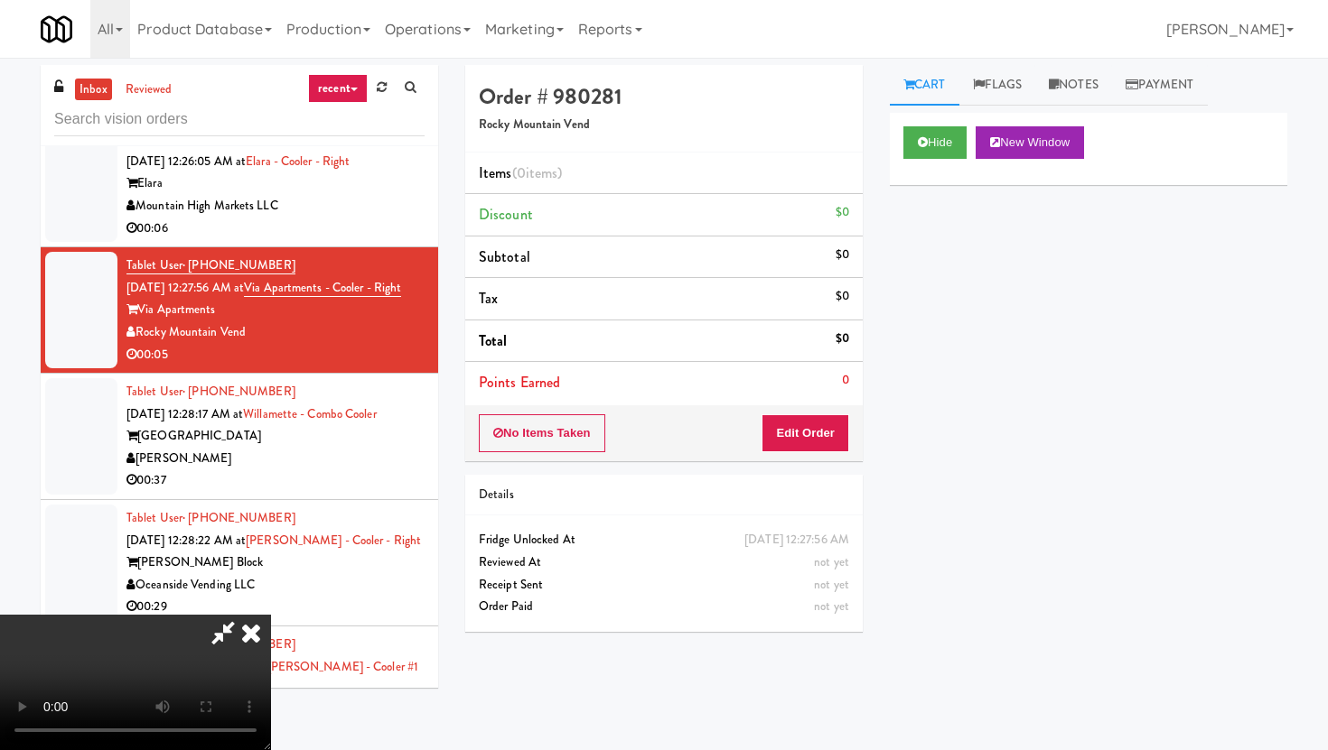
click at [271, 615] on video at bounding box center [135, 682] width 271 height 135
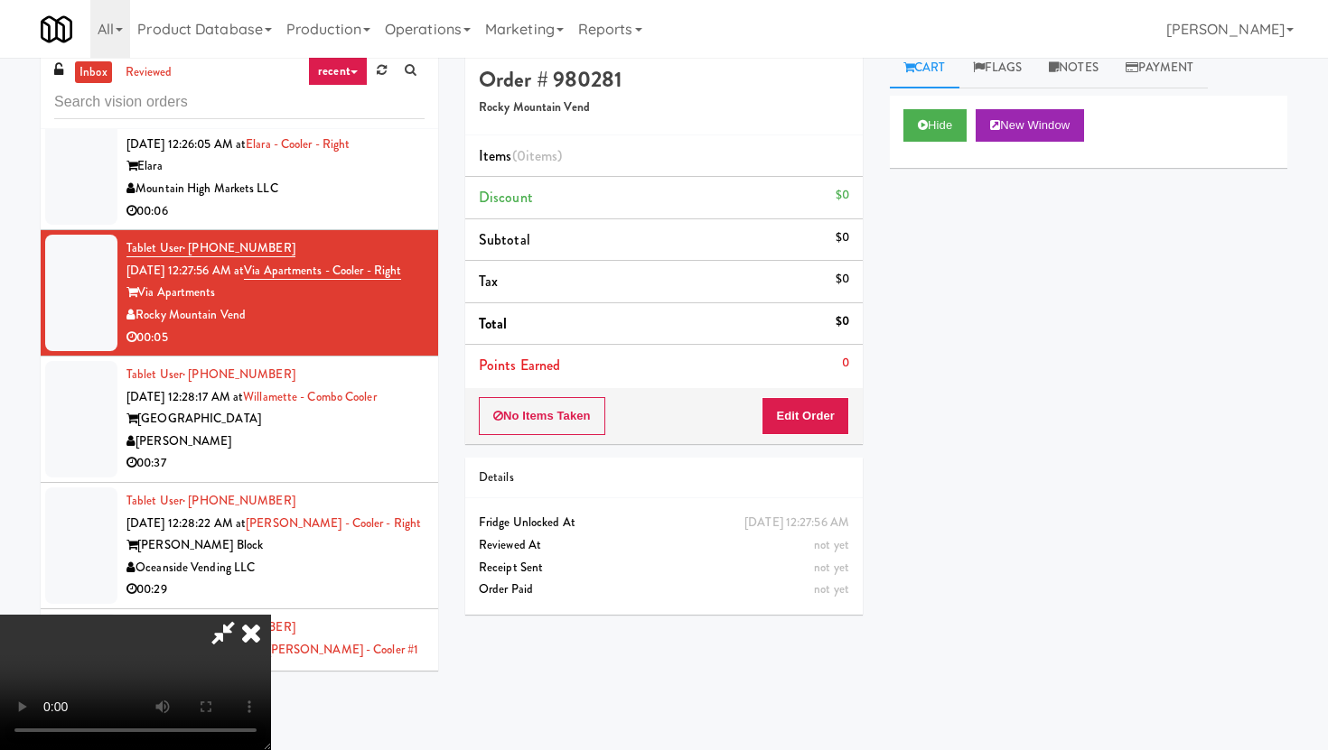
click at [948, 548] on div "Hide New Window Primary Flag Clear Flag if unable to determine what was taken o…" at bounding box center [1088, 434] width 397 height 677
click at [134, 618] on video at bounding box center [135, 682] width 271 height 135
click at [984, 589] on div "Hide New Window Primary Flag Clear Flag if unable to determine what was taken o…" at bounding box center [1088, 434] width 397 height 677
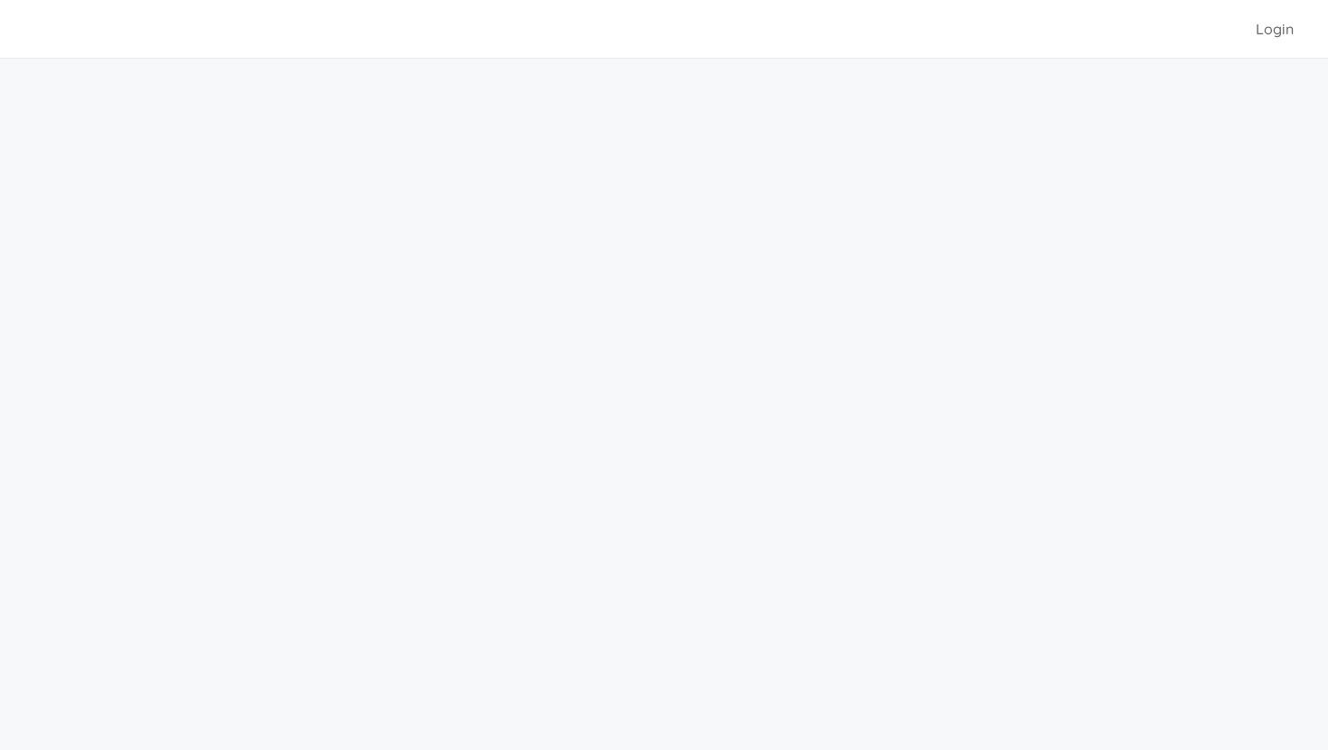
scroll to position [17, 0]
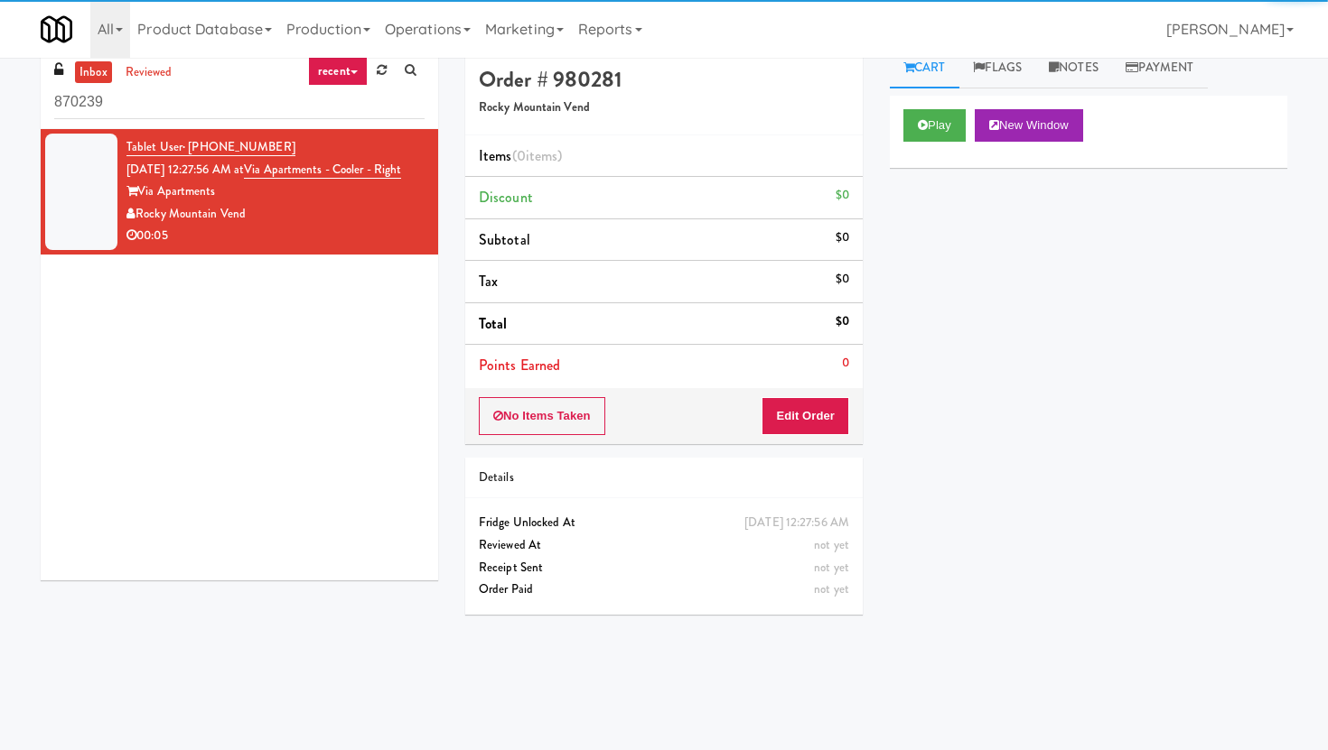
click at [162, 102] on input "870239" at bounding box center [239, 102] width 370 height 33
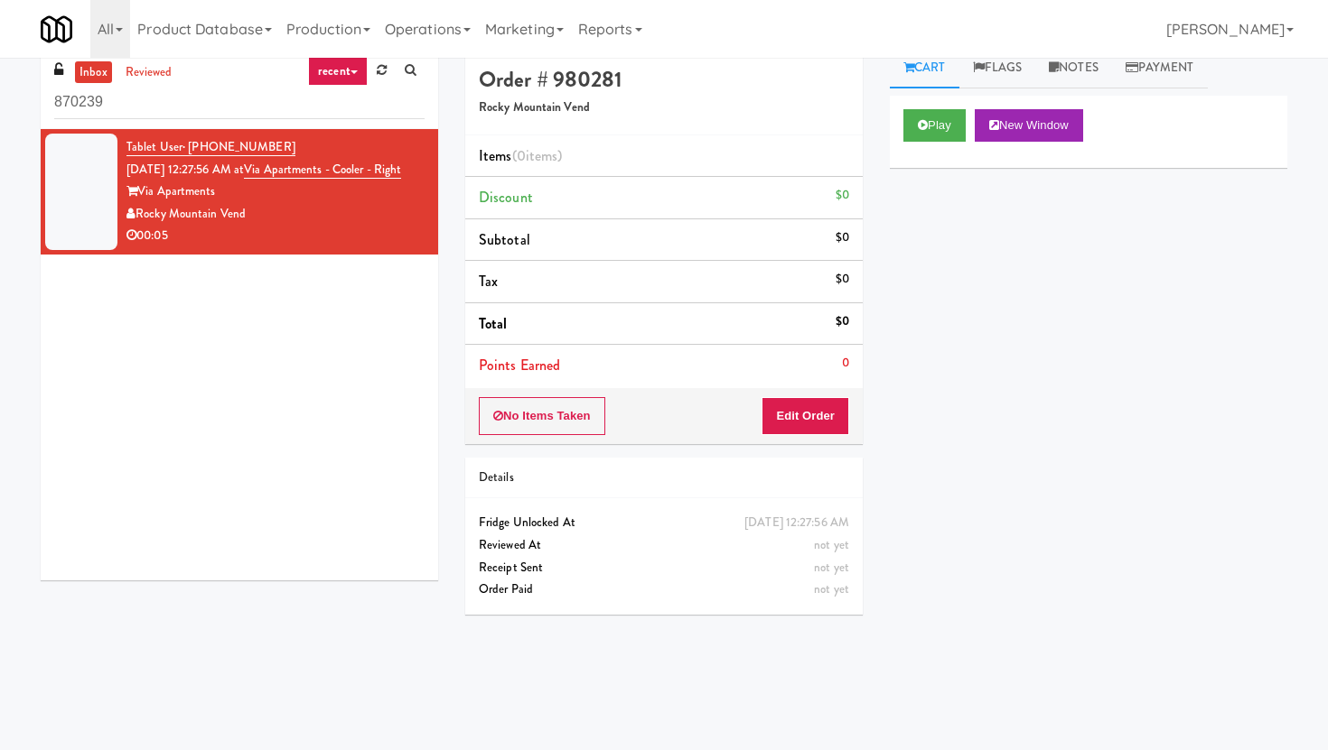
click at [162, 102] on input "870239" at bounding box center [239, 102] width 370 height 33
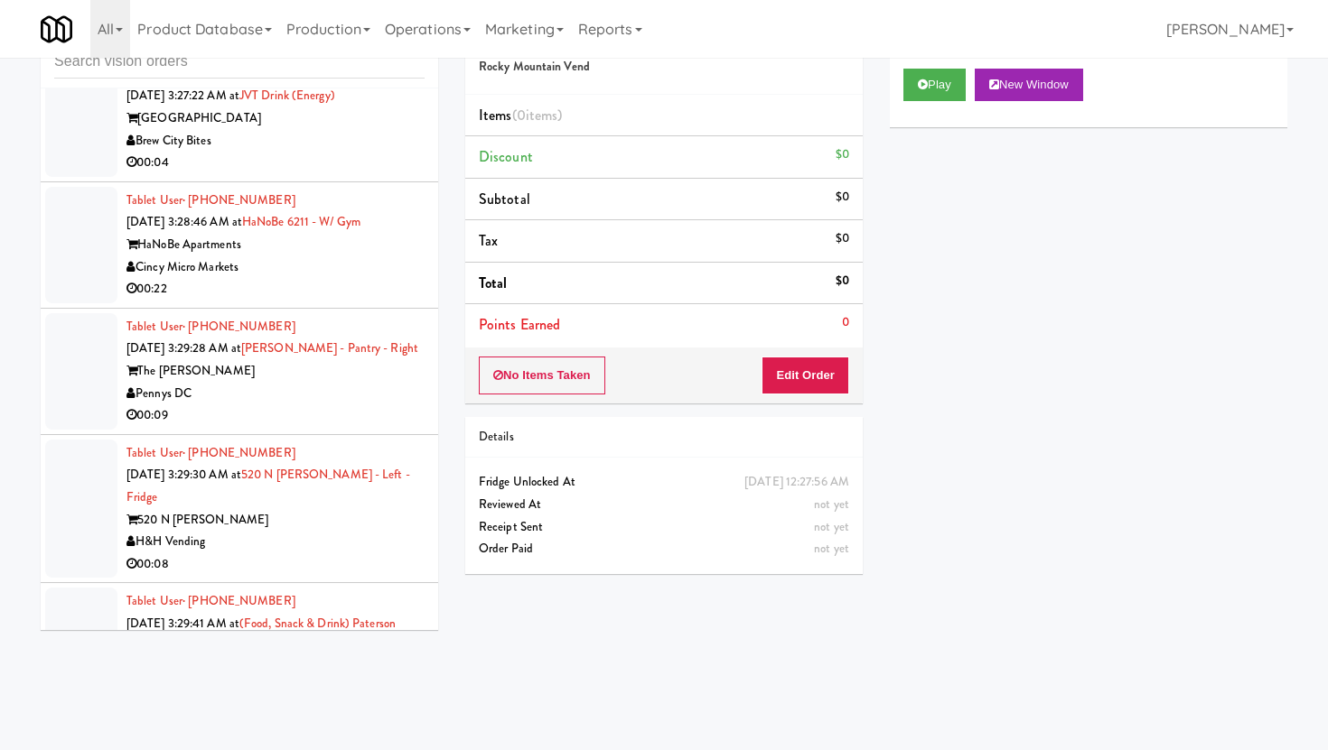
scroll to position [24631, 0]
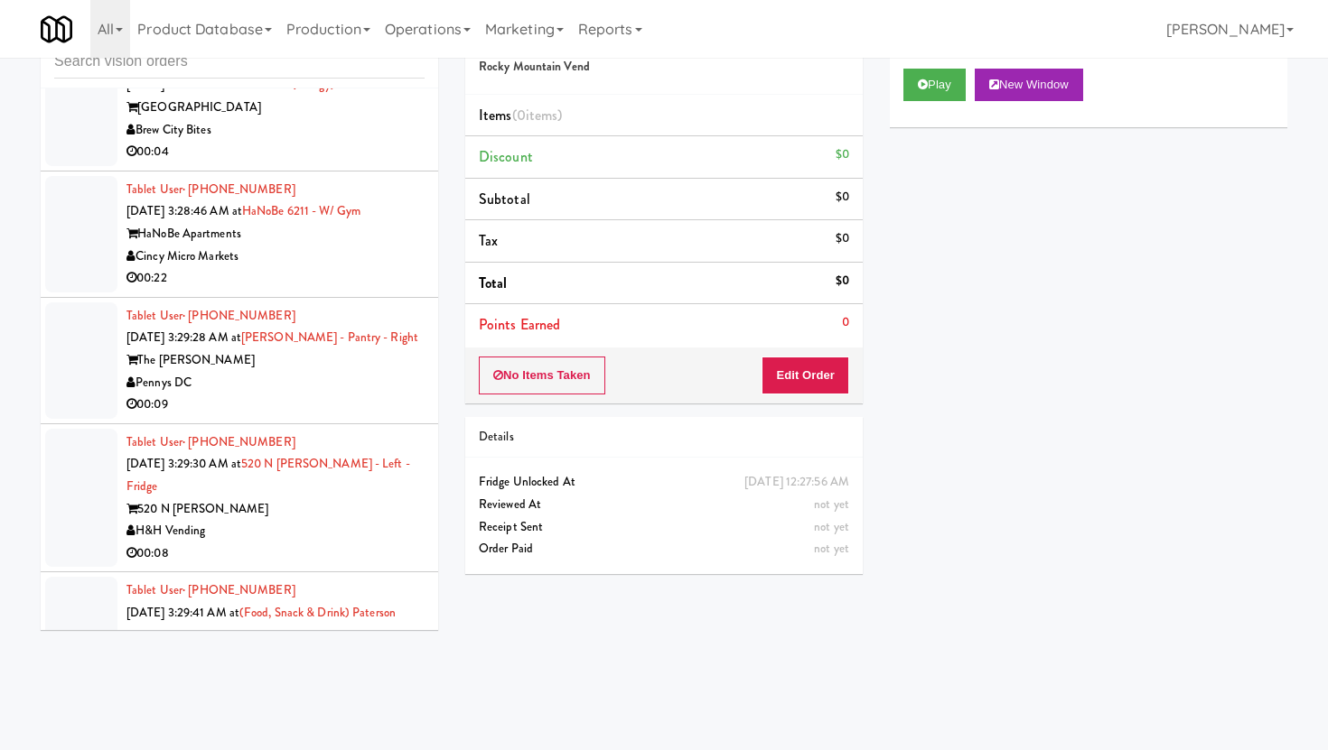
click at [273, 394] on div "00:09" at bounding box center [275, 405] width 298 height 23
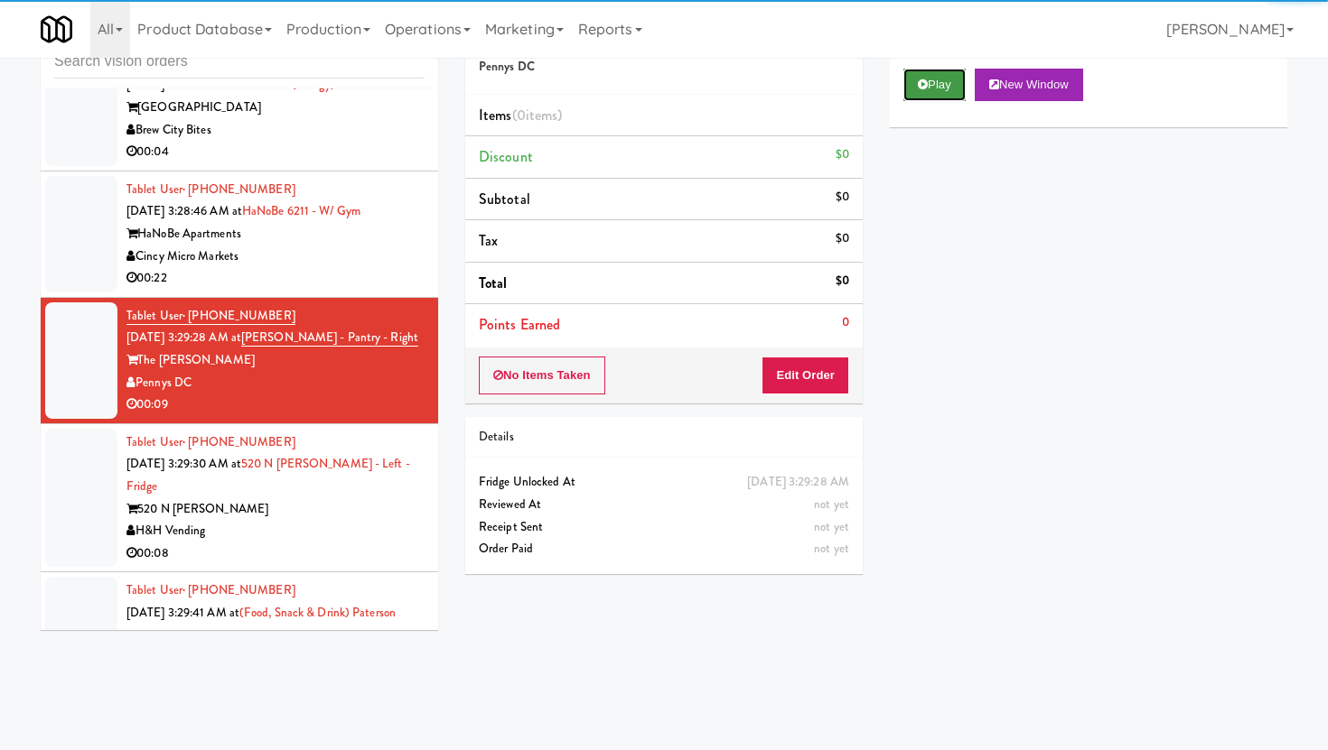
click at [913, 96] on button "Play" at bounding box center [934, 85] width 62 height 33
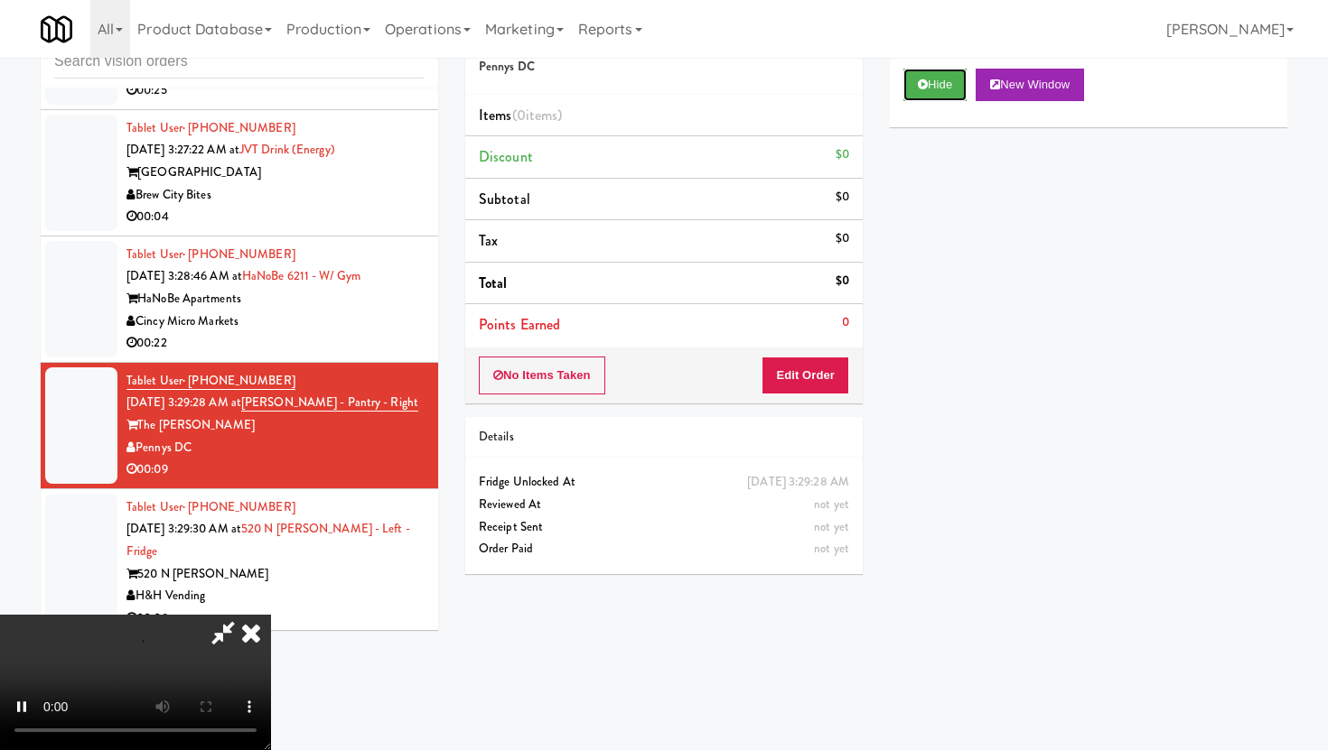
scroll to position [24555, 0]
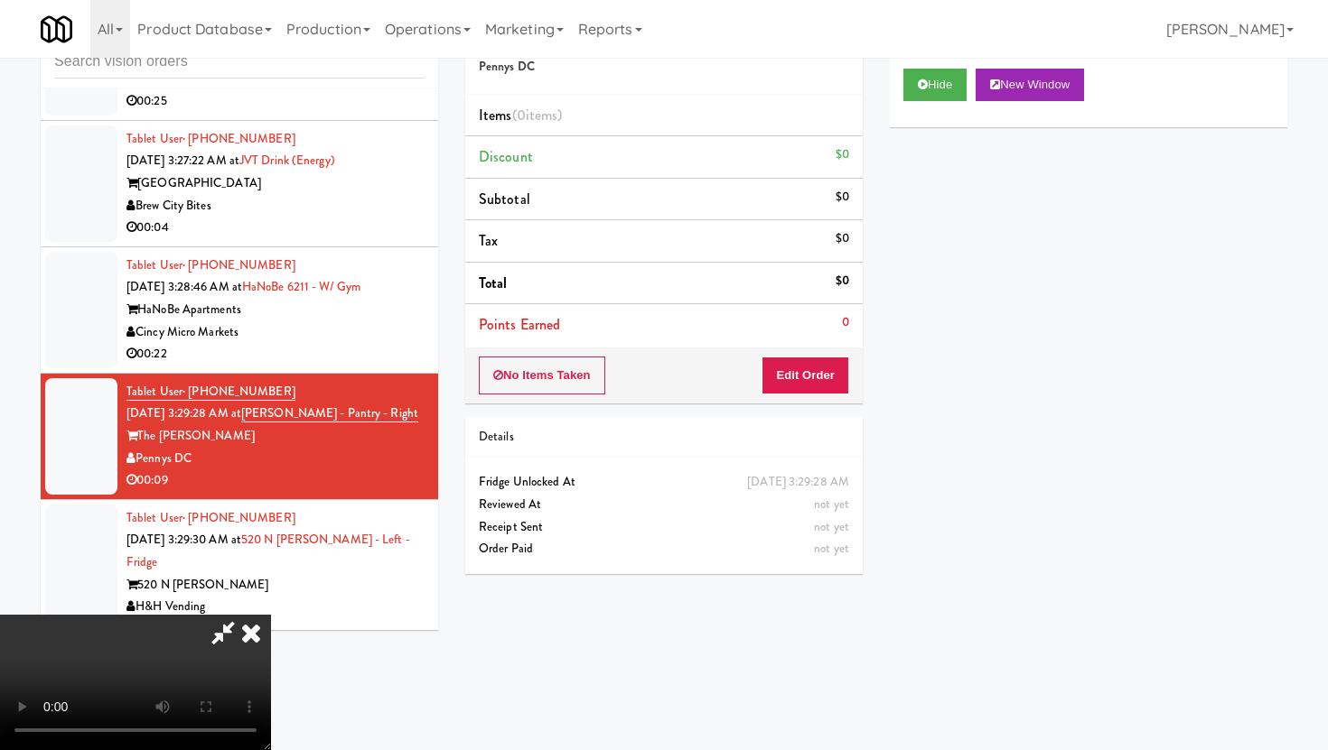
click at [429, 682] on div "inbox reviewed recent all unclear take inventory issue suspicious failed recent…" at bounding box center [663, 346] width 1273 height 678
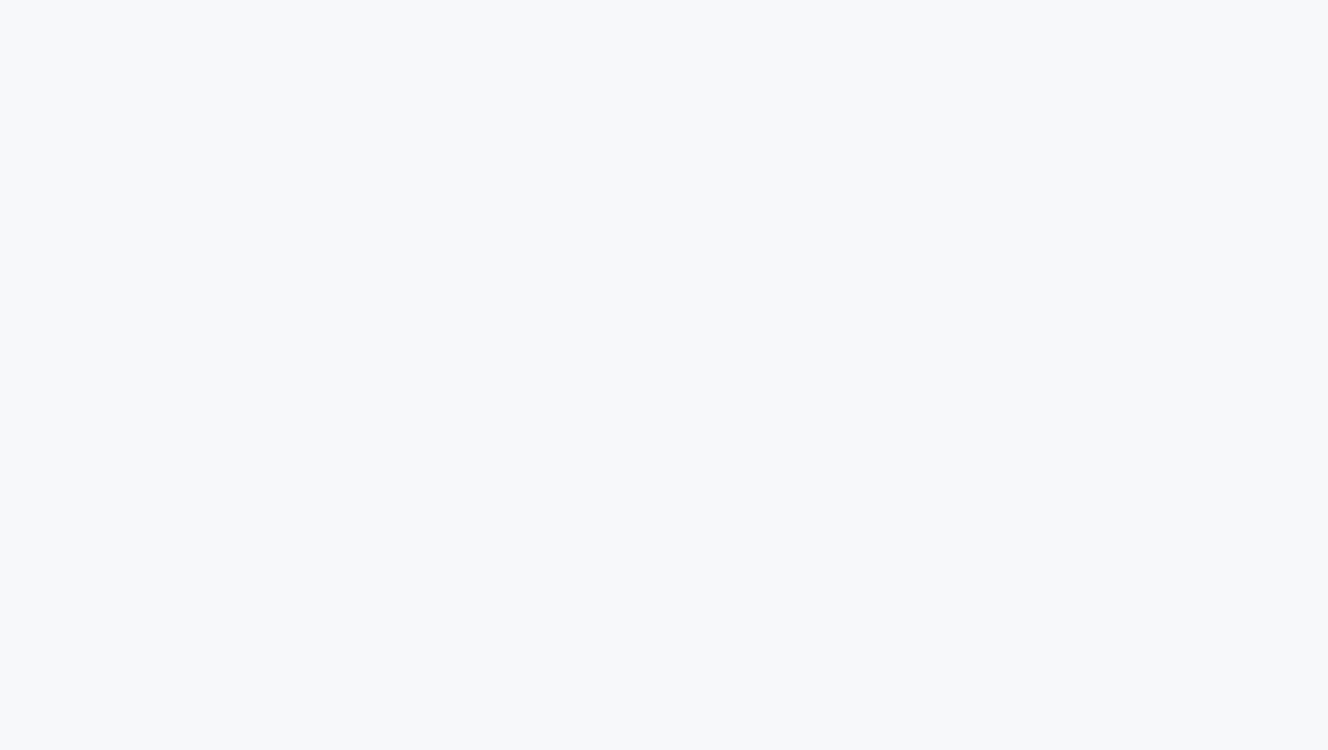
scroll to position [58, 0]
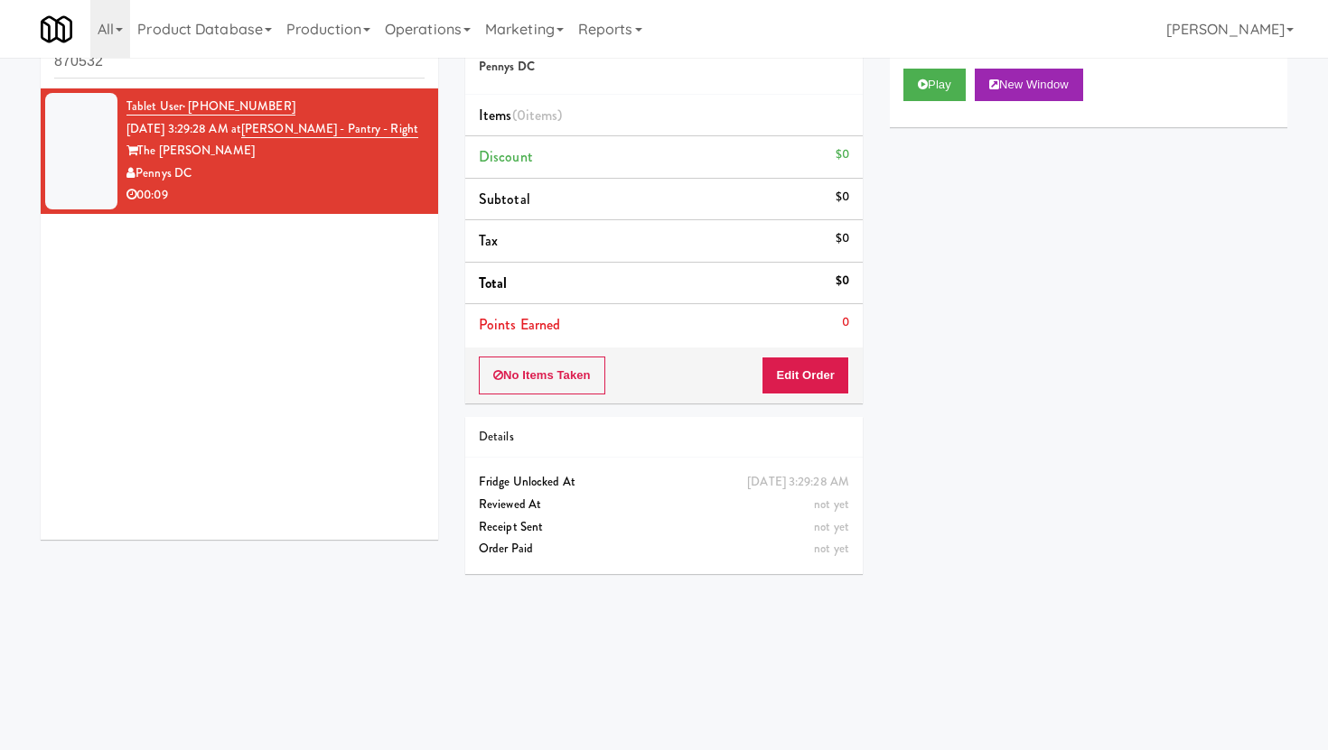
click at [158, 66] on input "870532" at bounding box center [239, 61] width 370 height 33
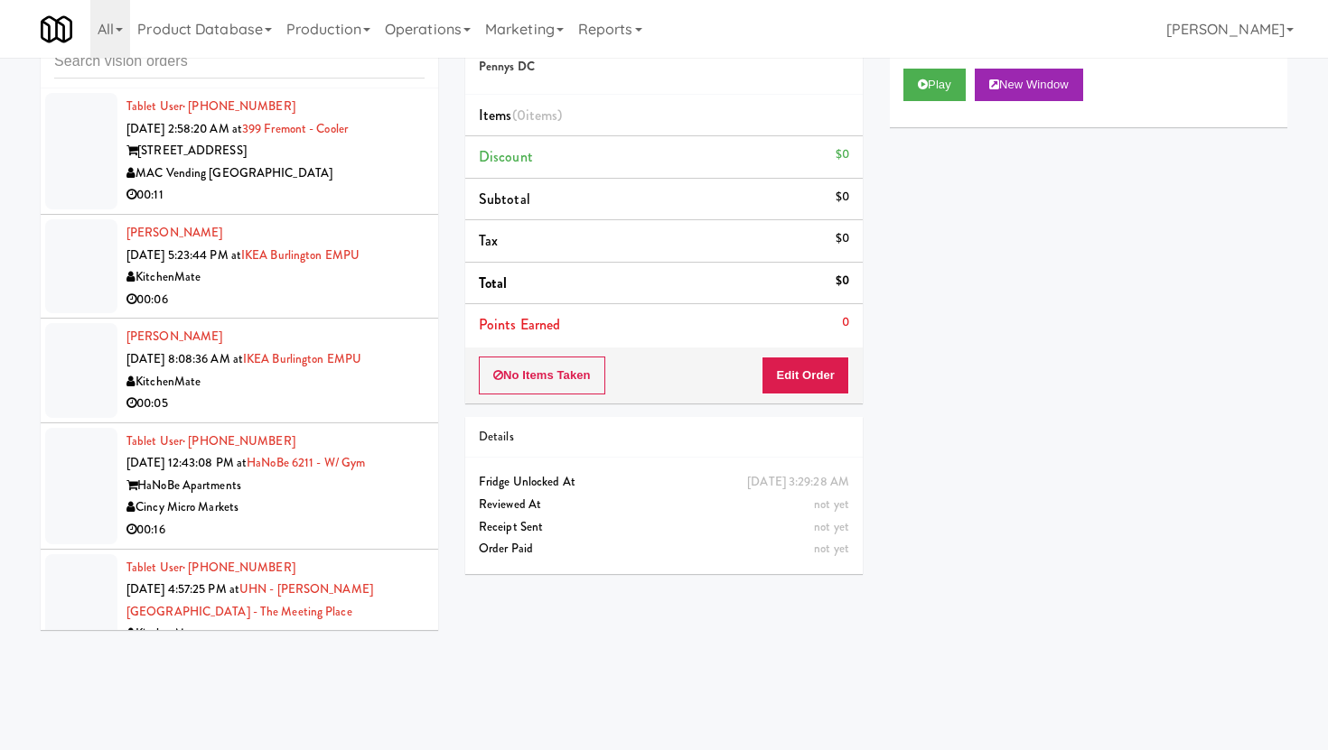
click at [309, 477] on div "HaNoBe Apartments" at bounding box center [275, 486] width 298 height 23
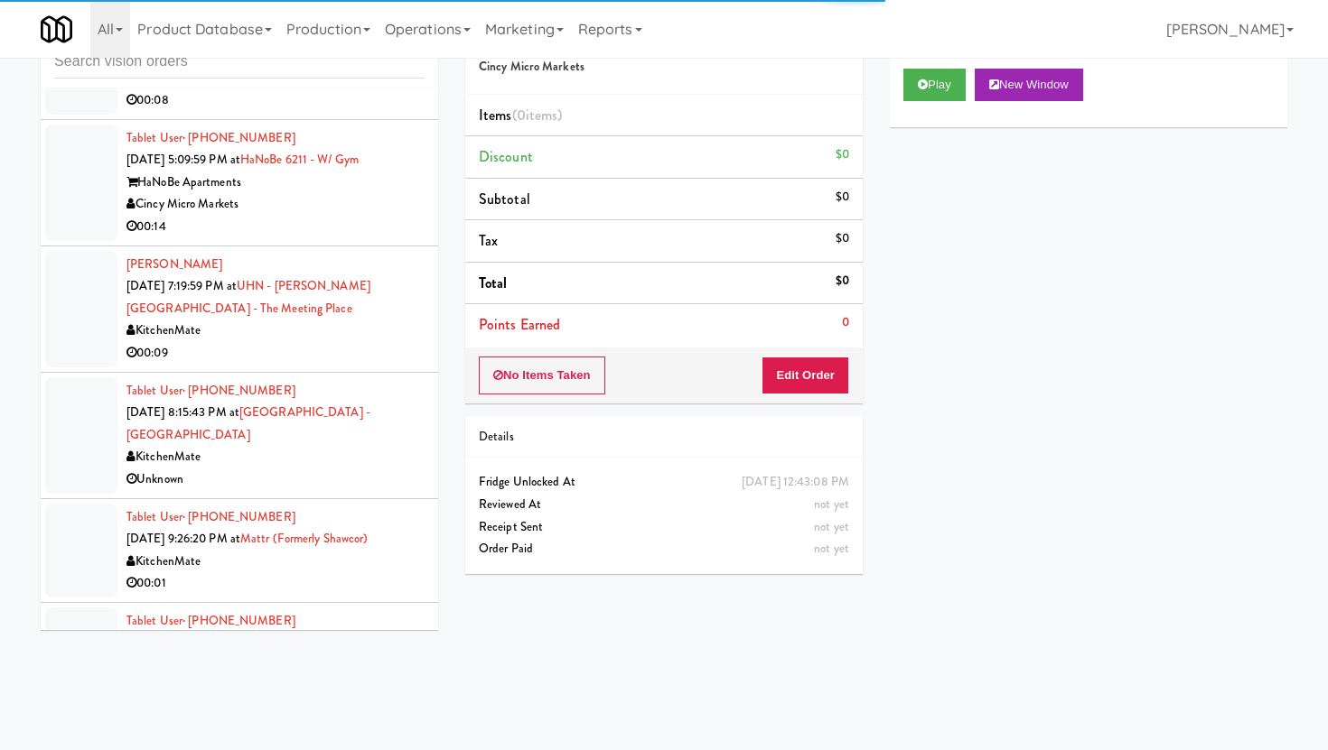
scroll to position [277, 0]
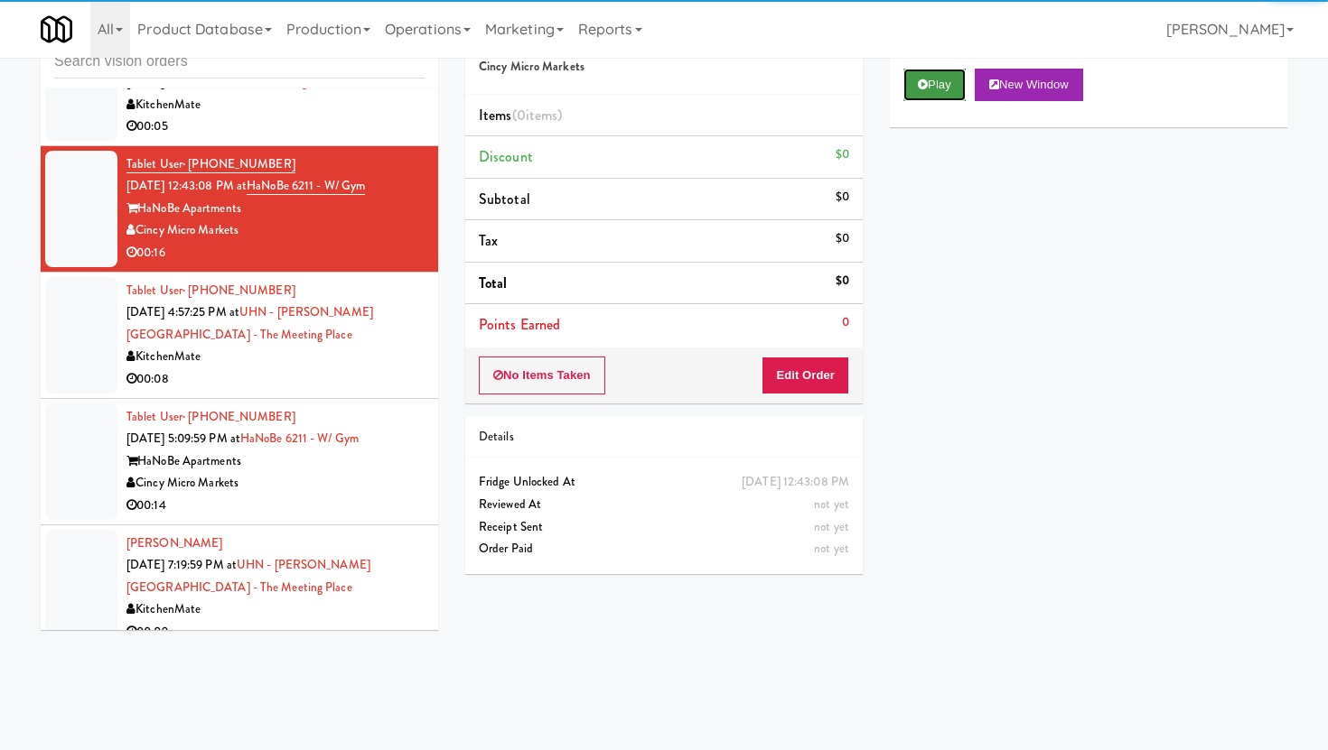
click at [944, 77] on button "Play" at bounding box center [934, 85] width 62 height 33
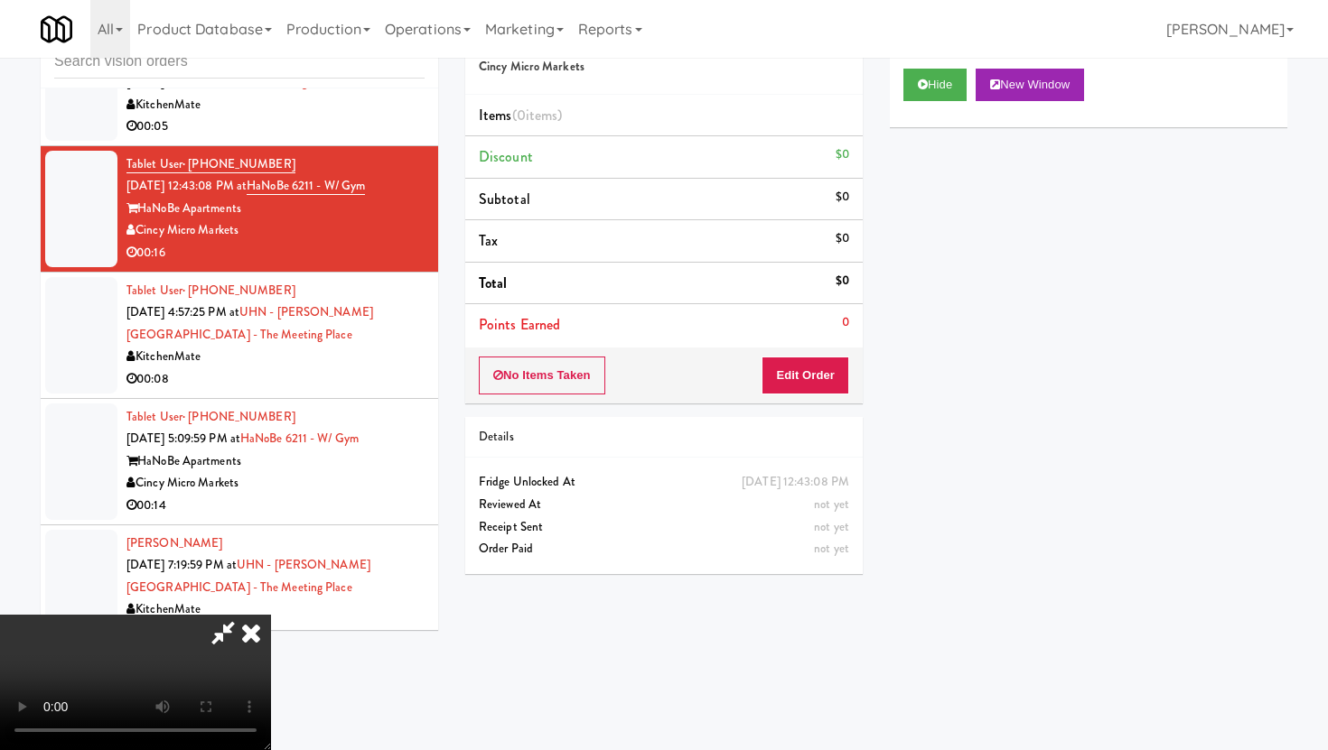
click at [247, 639] on icon at bounding box center [251, 633] width 40 height 36
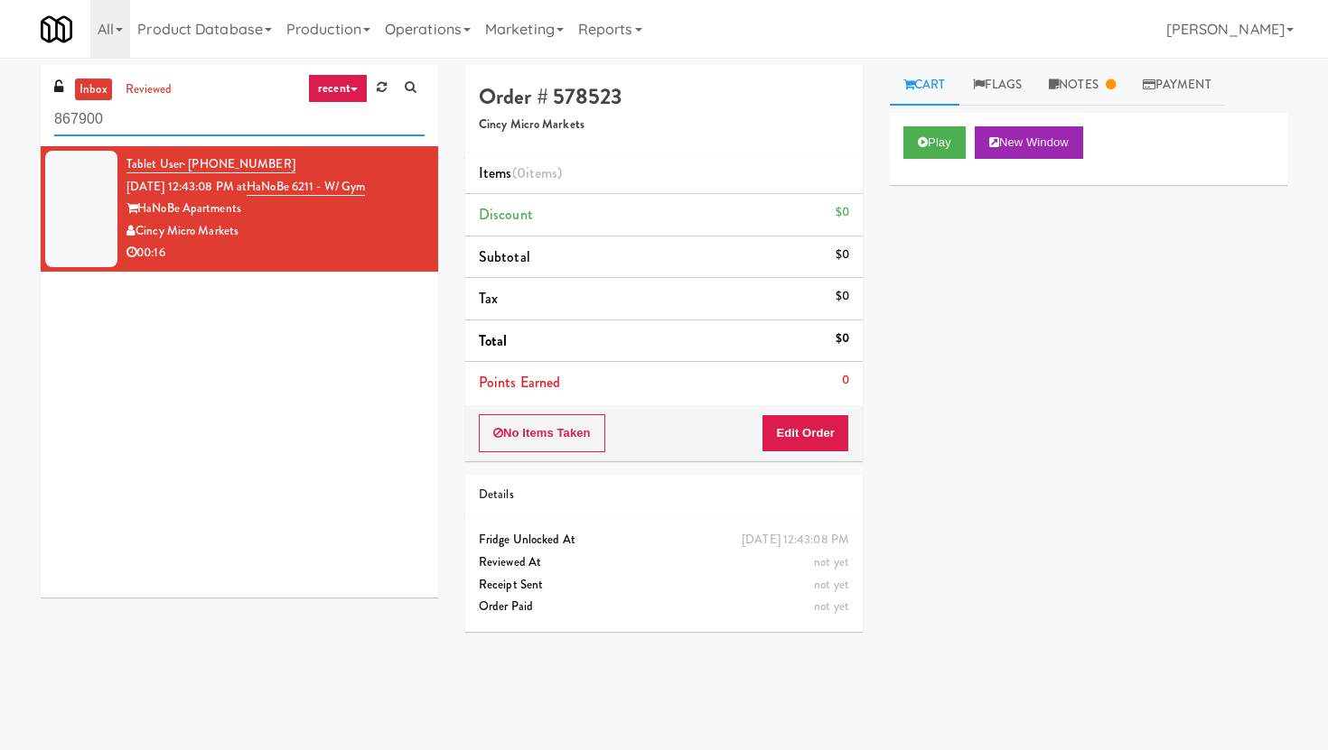
scroll to position [58, 0]
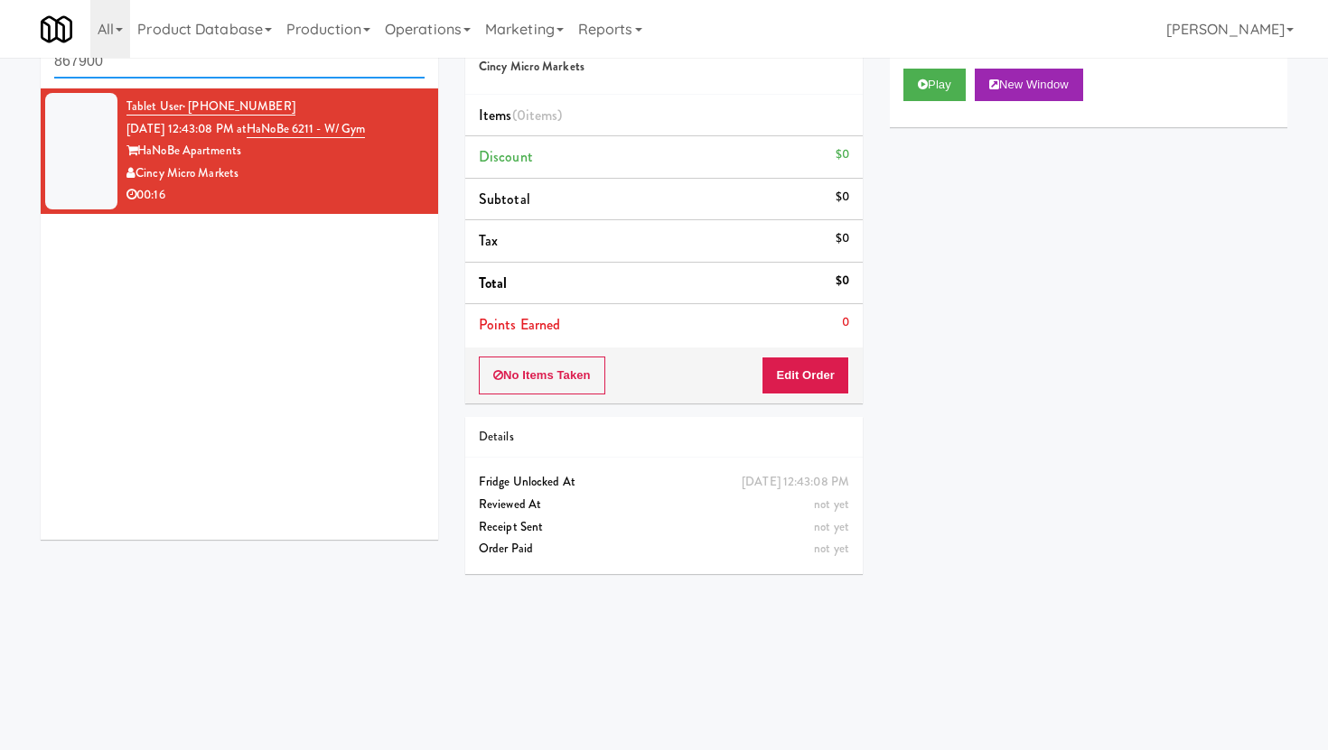
click at [281, 65] on input "867900" at bounding box center [239, 61] width 370 height 33
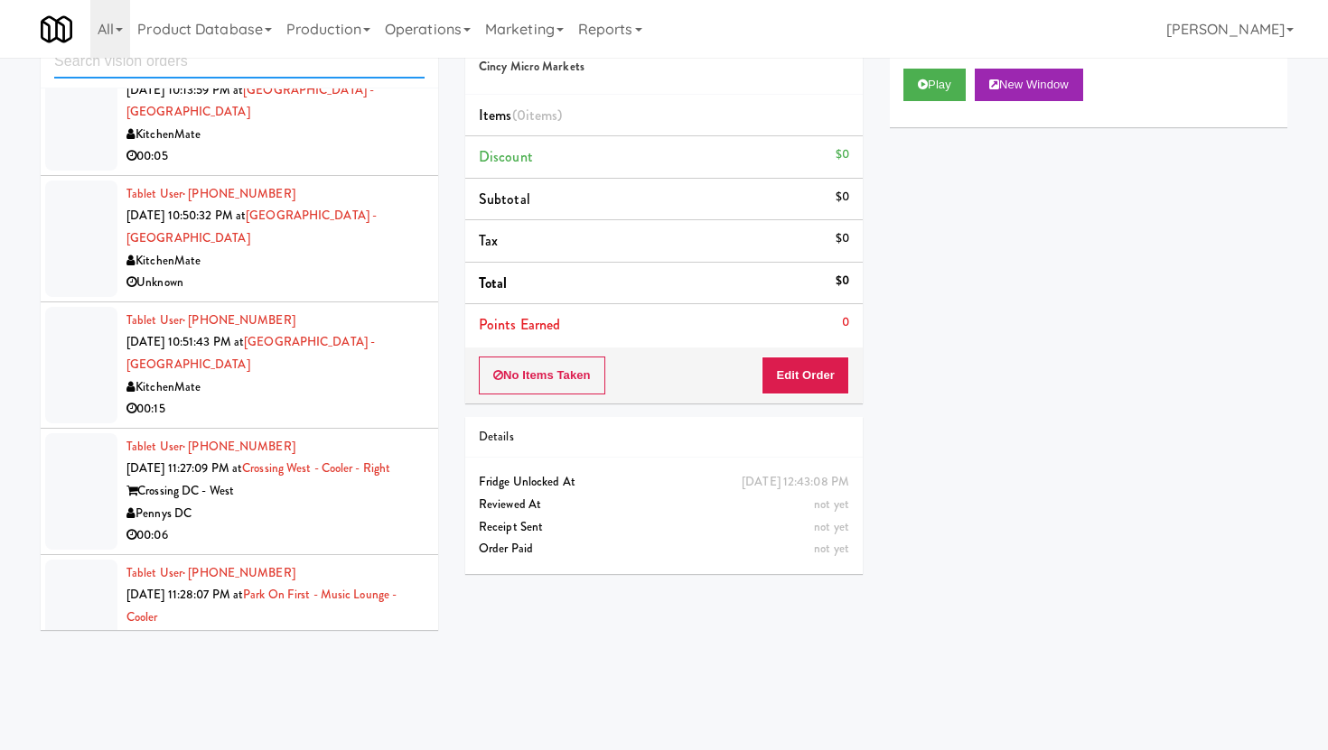
scroll to position [1124, 0]
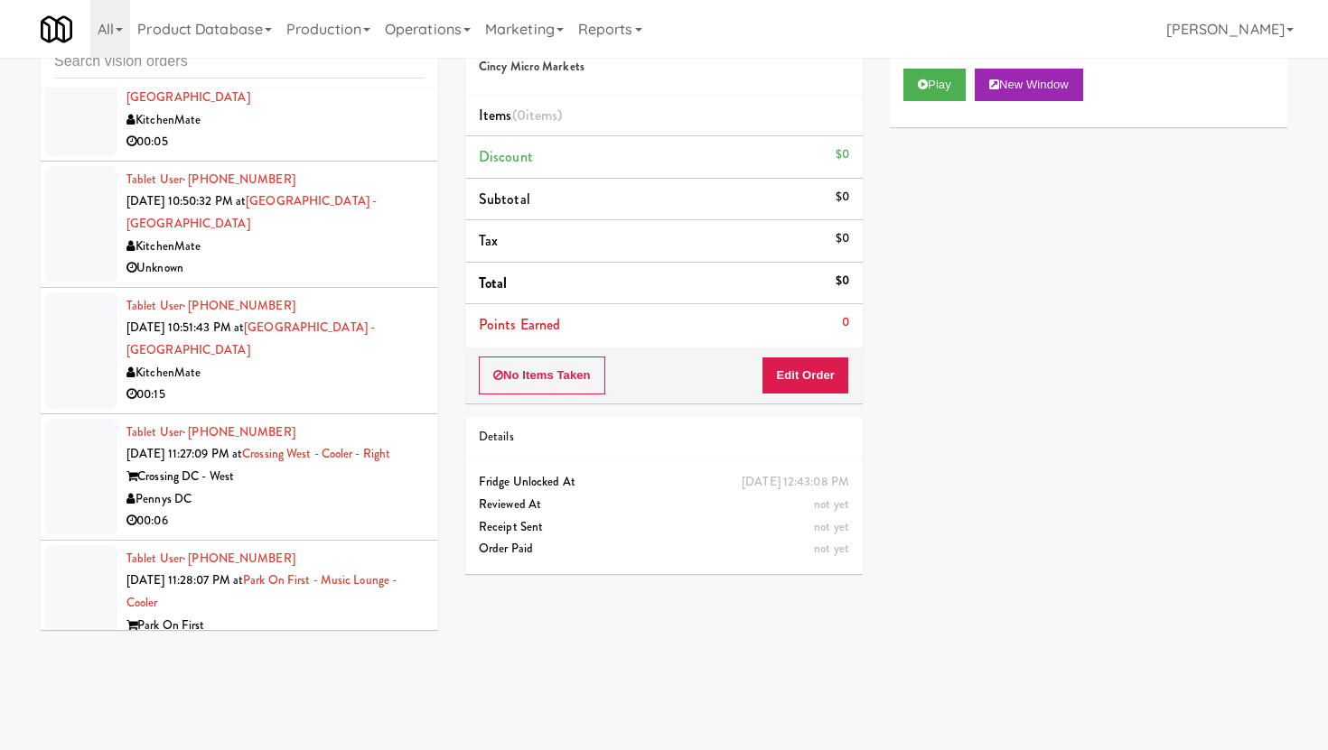
click at [315, 512] on div "00:06" at bounding box center [275, 521] width 298 height 23
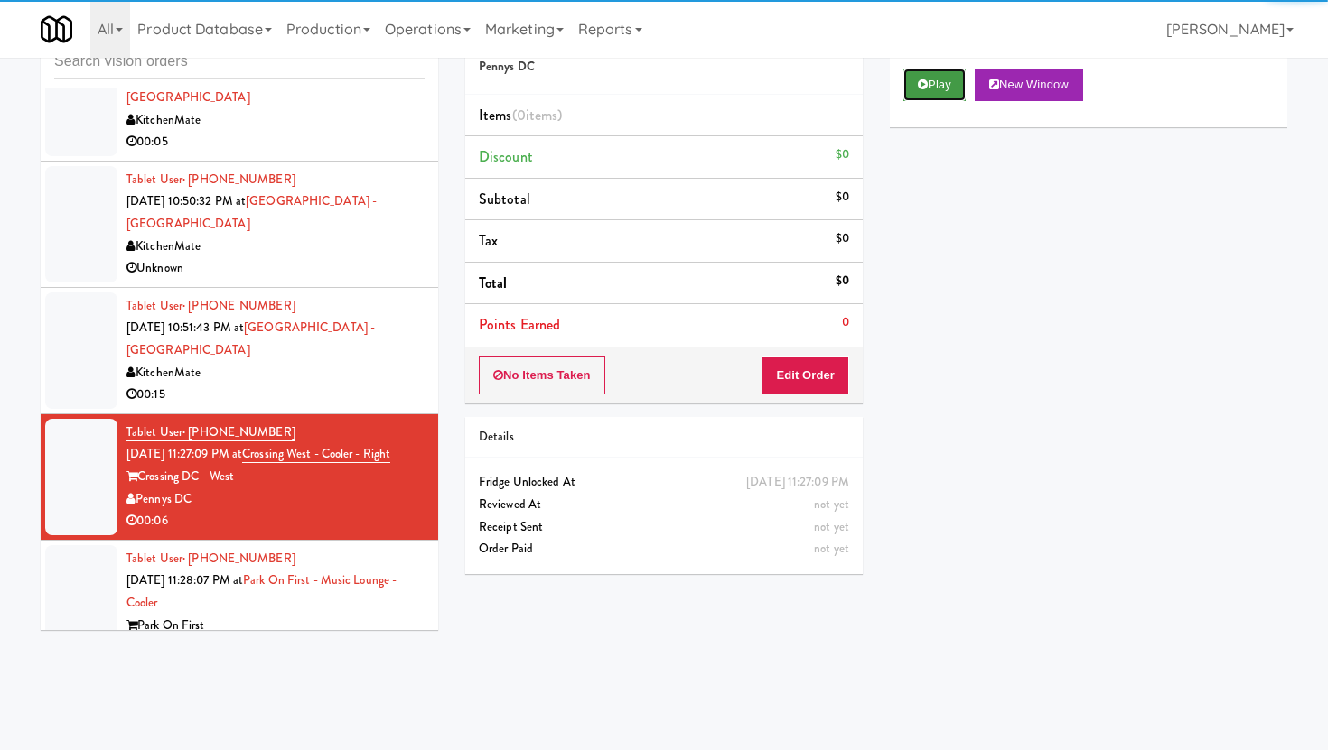
click at [949, 81] on button "Play" at bounding box center [934, 85] width 62 height 33
